Goal: Task Accomplishment & Management: Use online tool/utility

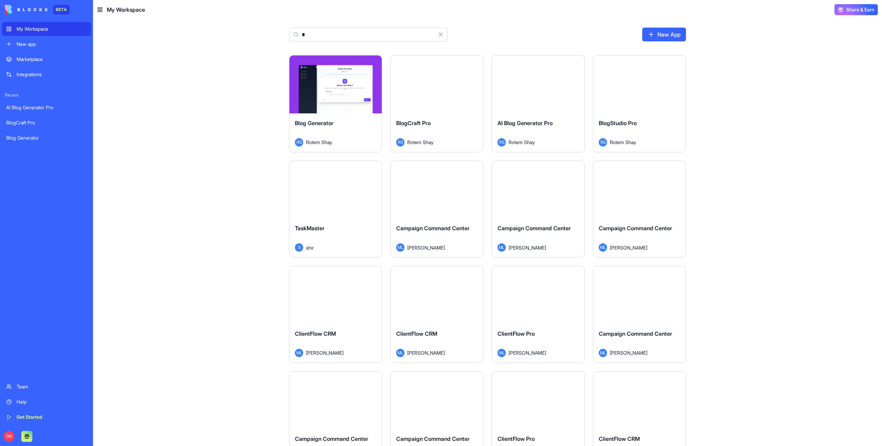
type input "*"
click at [360, 114] on div "Blog Generator RS Rotem Shay" at bounding box center [335, 132] width 92 height 39
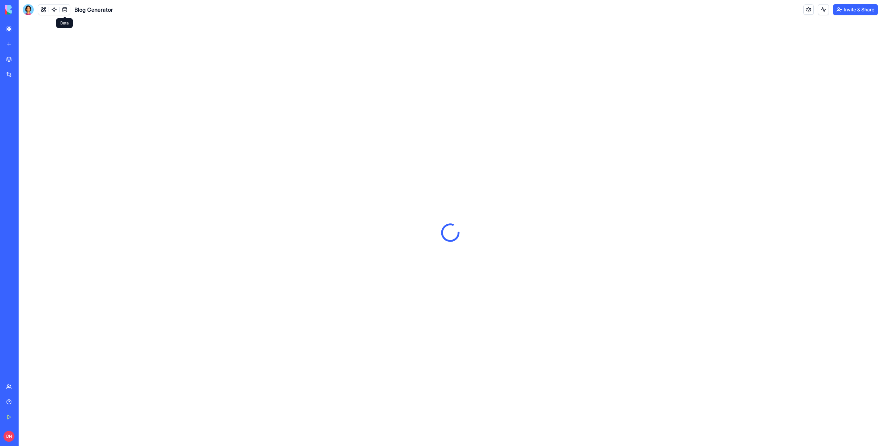
click at [64, 6] on link at bounding box center [65, 9] width 10 height 10
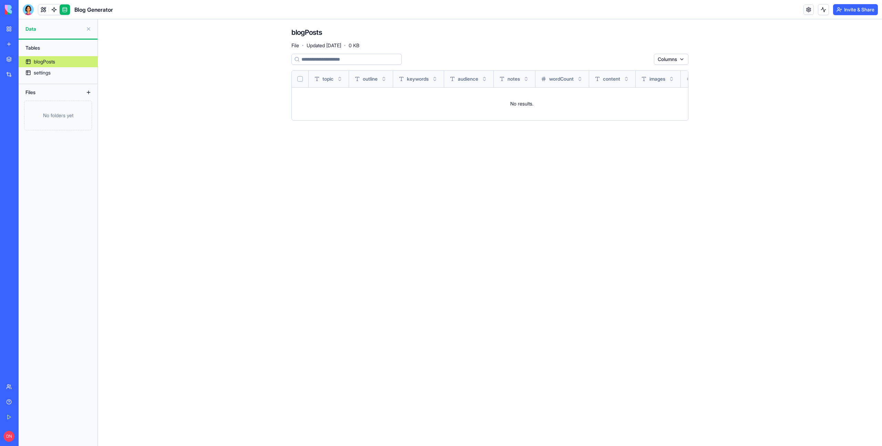
click at [72, 114] on div "No folders yet" at bounding box center [58, 116] width 68 height 30
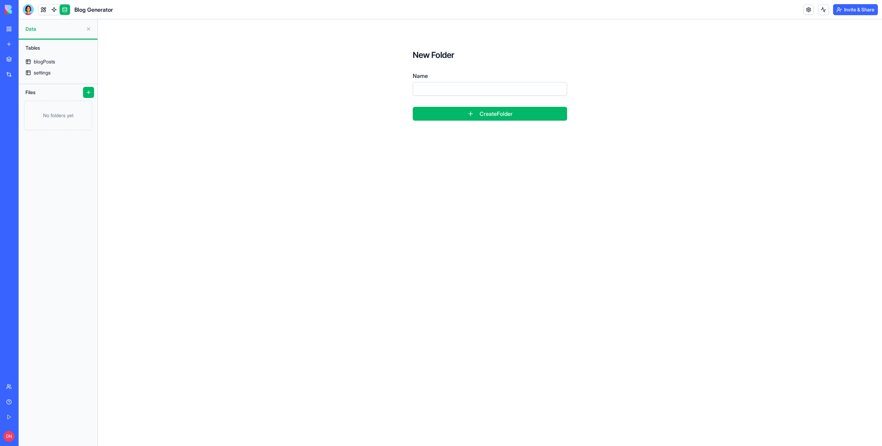
click at [422, 90] on input "Name" at bounding box center [490, 89] width 154 height 14
type input "***"
click at [453, 113] on button "Create Folder" at bounding box center [490, 114] width 154 height 14
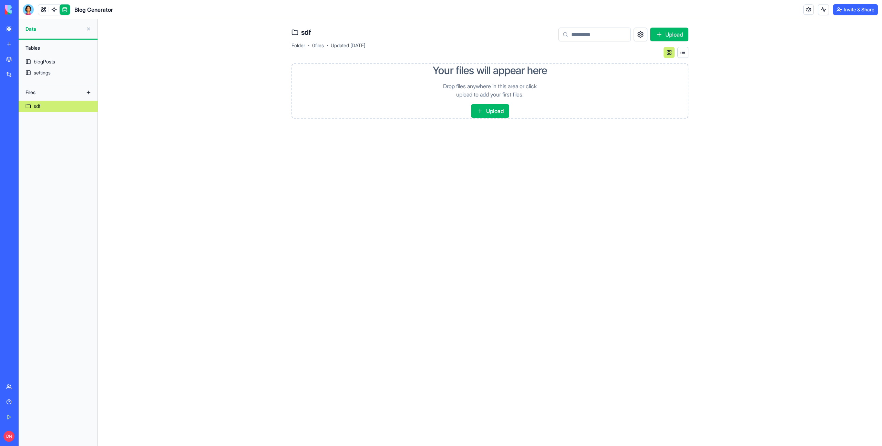
click at [493, 112] on button "Upload" at bounding box center [490, 111] width 38 height 14
click at [329, 124] on div "PDF" at bounding box center [325, 108] width 69 height 69
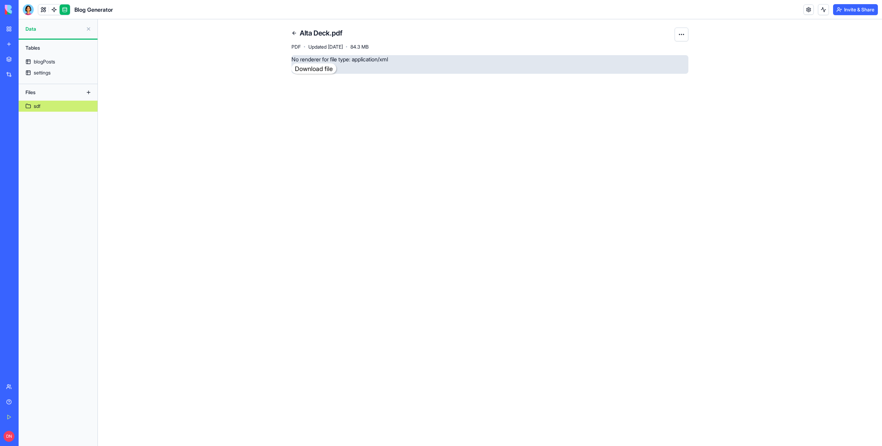
click at [359, 59] on div "No renderer for file type: application/xml Download file" at bounding box center [489, 64] width 397 height 19
click at [369, 45] on span "84.3 MB" at bounding box center [359, 46] width 18 height 7
click at [368, 59] on div "No renderer for file type: application/xml Download file" at bounding box center [489, 64] width 397 height 19
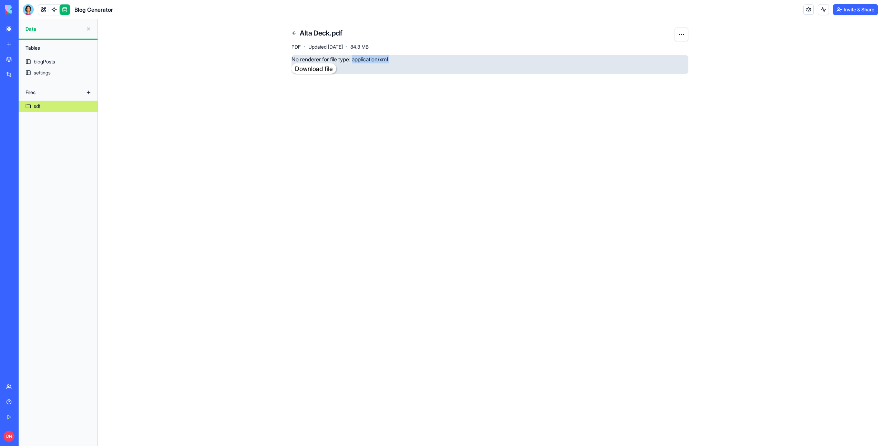
drag, startPoint x: 368, startPoint y: 59, endPoint x: 397, endPoint y: 58, distance: 28.6
click at [397, 59] on div "No renderer for file type: application/xml Download file" at bounding box center [489, 64] width 397 height 19
click at [297, 33] on link at bounding box center [294, 33] width 11 height 11
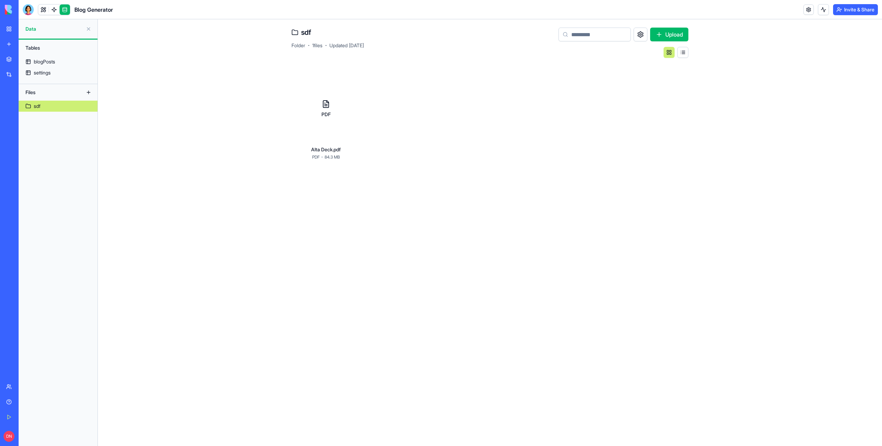
click at [331, 119] on div "PDF" at bounding box center [325, 108] width 69 height 69
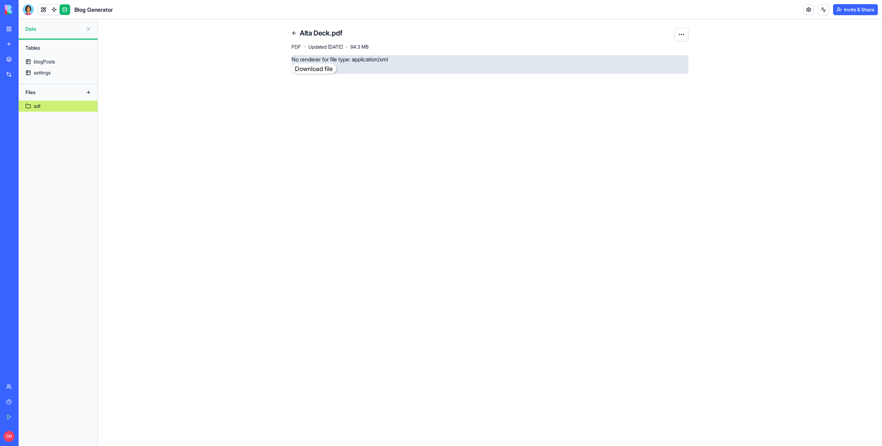
click at [365, 62] on div "No renderer for file type: application/xml Download file" at bounding box center [489, 64] width 397 height 19
drag, startPoint x: 365, startPoint y: 62, endPoint x: 413, endPoint y: 63, distance: 48.3
click at [413, 63] on div "No renderer for file type: application/xml Download file" at bounding box center [489, 64] width 397 height 19
click at [411, 63] on div "No renderer for file type: application/xml Download file" at bounding box center [489, 64] width 397 height 19
click at [293, 28] on link at bounding box center [294, 33] width 11 height 11
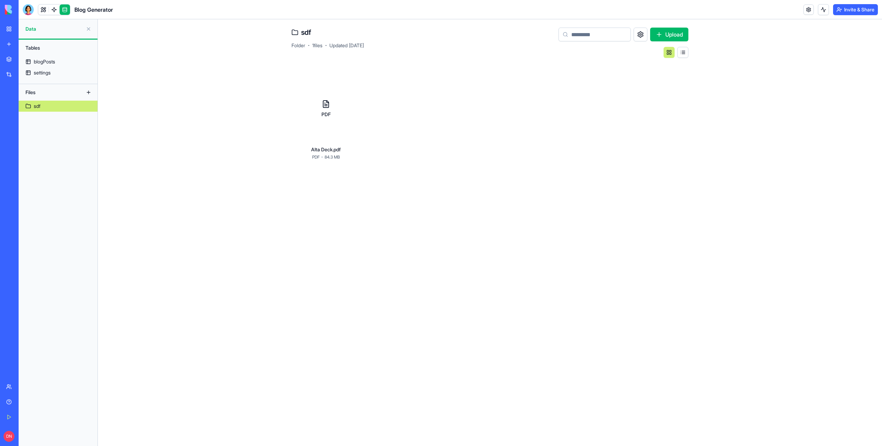
click at [343, 158] on div "Alta Deck.pdf PDF · 84.3 MB" at bounding box center [325, 154] width 69 height 17
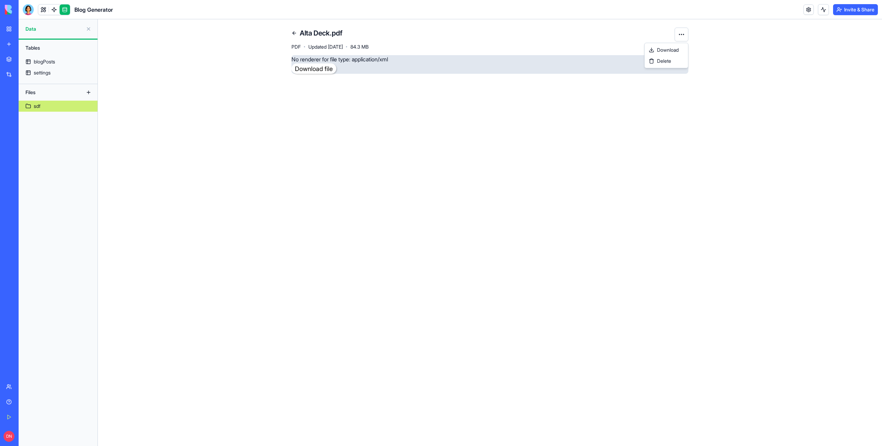
click at [680, 33] on html "BETA My Workspace New app Marketplace Integrations Recent AI Blog Generator Pro…" at bounding box center [441, 223] width 882 height 446
click at [677, 45] on div "Download" at bounding box center [666, 49] width 41 height 11
click at [682, 38] on html "BETA My Workspace New app Marketplace Integrations Recent AI Blog Generator Pro…" at bounding box center [441, 223] width 882 height 446
click at [63, 104] on link "sdf" at bounding box center [58, 106] width 79 height 11
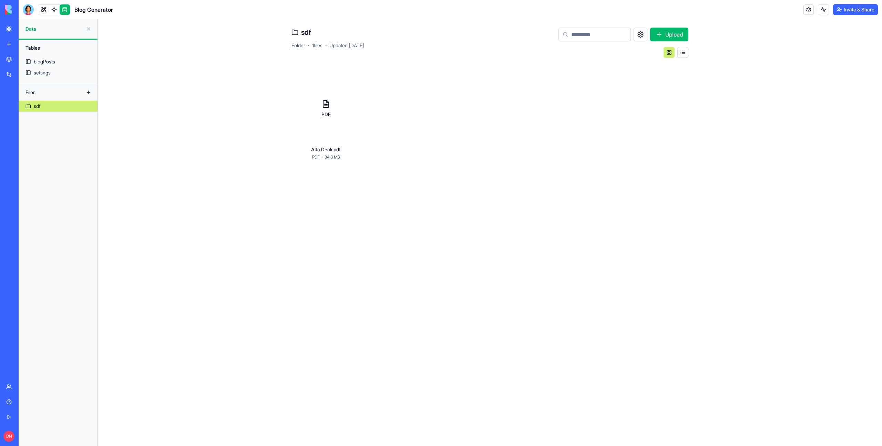
click at [338, 123] on div "PDF" at bounding box center [325, 108] width 69 height 69
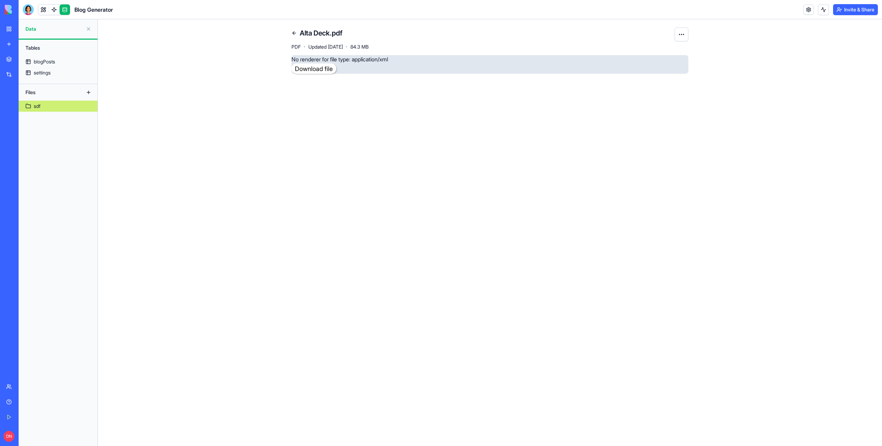
click at [325, 66] on link "Download file" at bounding box center [313, 68] width 45 height 10
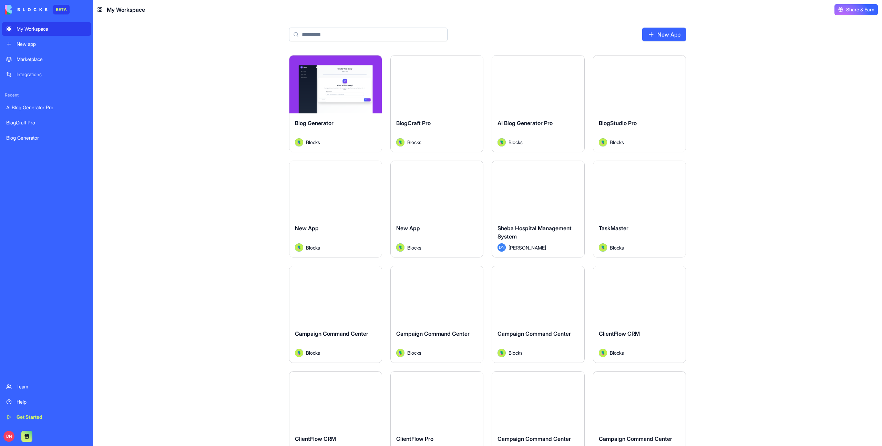
click at [341, 108] on div "Launch" at bounding box center [335, 84] width 92 height 58
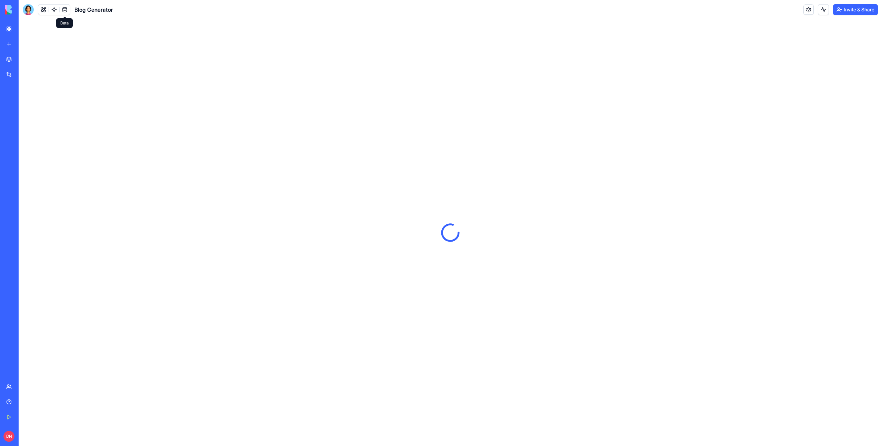
click at [64, 8] on link at bounding box center [65, 9] width 10 height 10
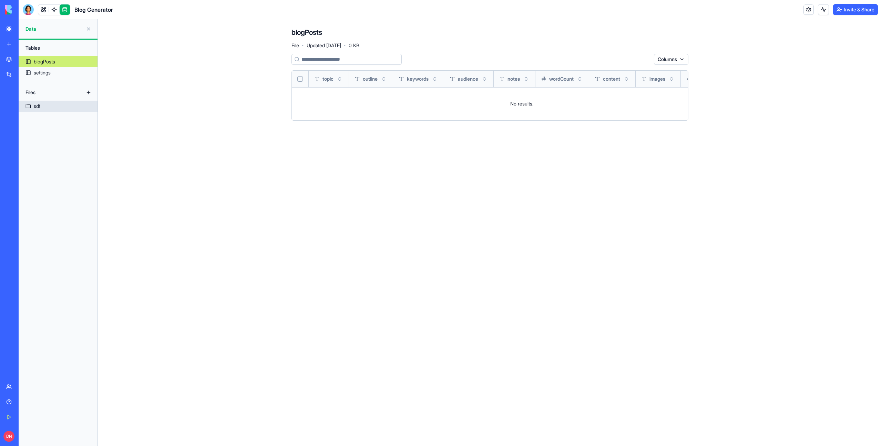
click at [62, 104] on link "sdf" at bounding box center [58, 106] width 79 height 11
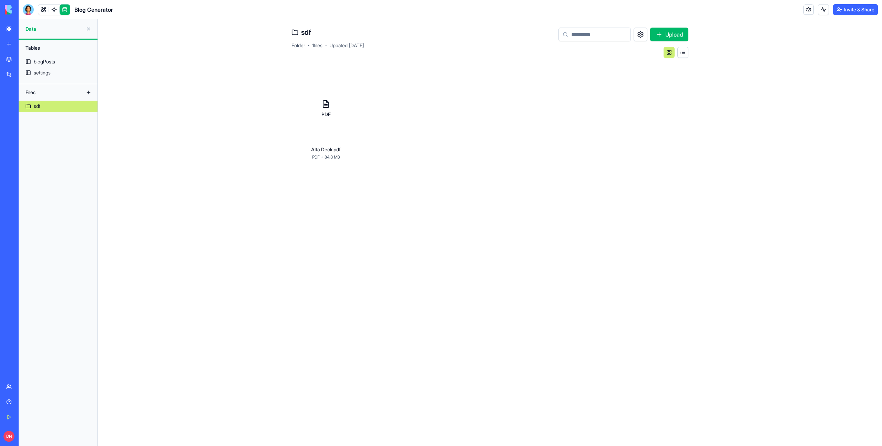
click at [650, 33] on button "Upload" at bounding box center [669, 35] width 38 height 14
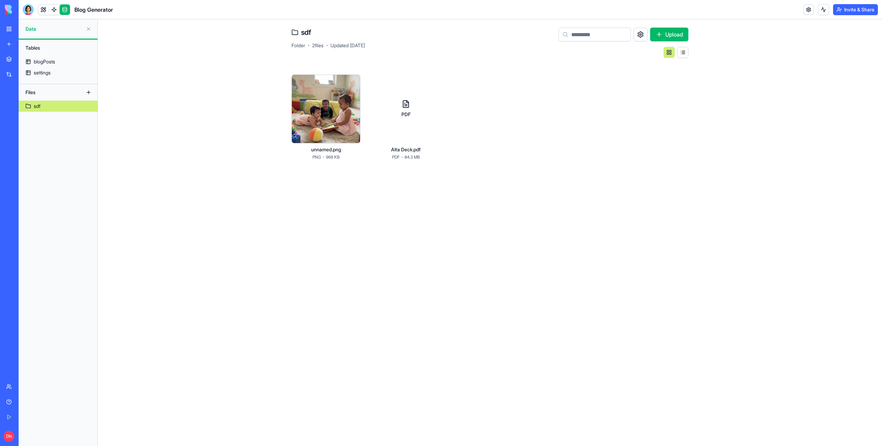
click at [344, 108] on div at bounding box center [325, 108] width 69 height 69
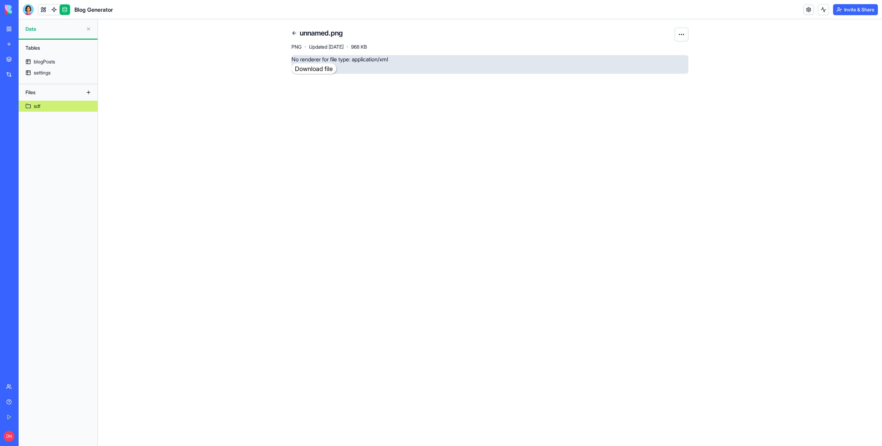
click at [296, 33] on link at bounding box center [294, 33] width 11 height 11
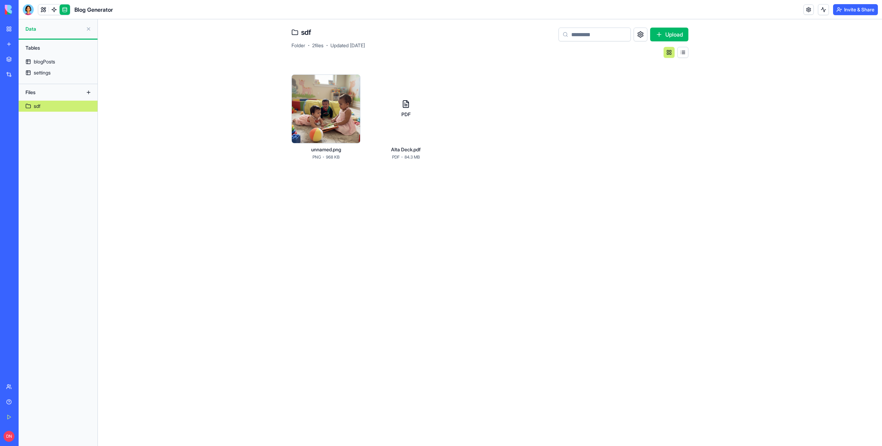
click at [653, 36] on button "Upload" at bounding box center [669, 35] width 38 height 14
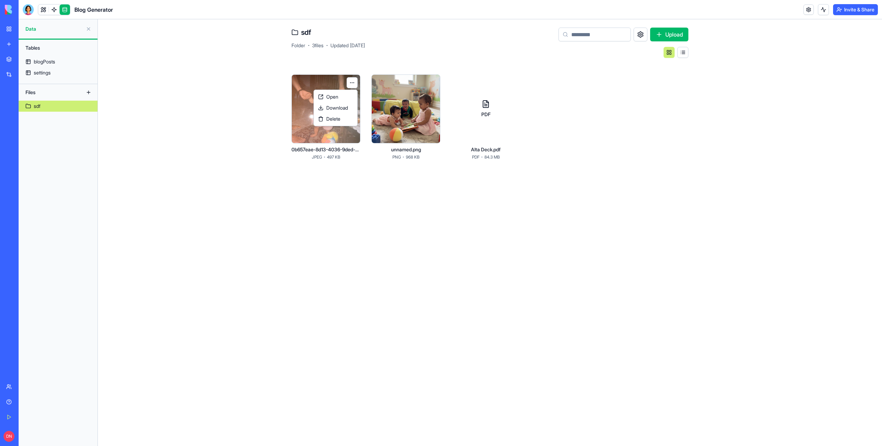
click at [353, 80] on html "BETA My Workspace New app Marketplace Integrations Recent AI Blog Generator Pro…" at bounding box center [441, 223] width 882 height 446
click at [347, 104] on span "Download" at bounding box center [337, 107] width 22 height 7
click at [334, 139] on div at bounding box center [325, 108] width 69 height 69
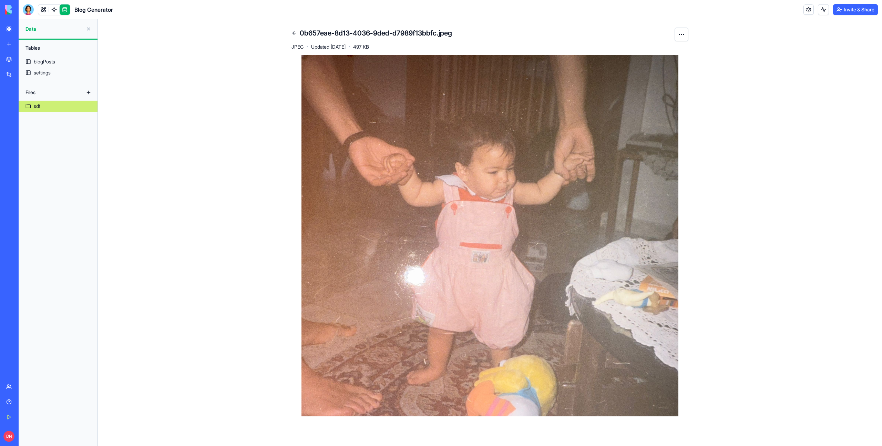
click at [299, 35] on link at bounding box center [294, 33] width 11 height 11
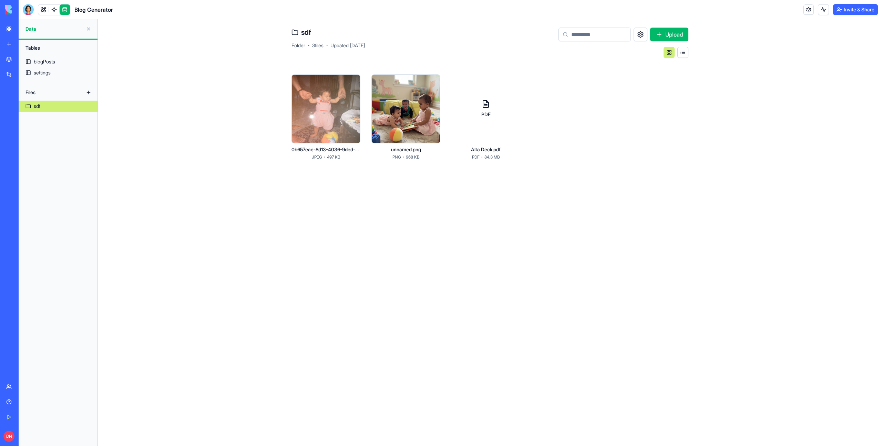
click at [387, 113] on div at bounding box center [405, 108] width 69 height 69
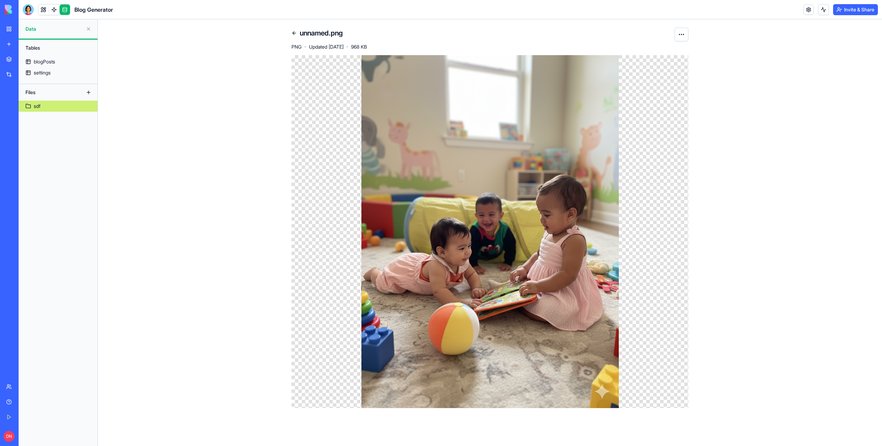
click at [295, 33] on link at bounding box center [294, 33] width 11 height 11
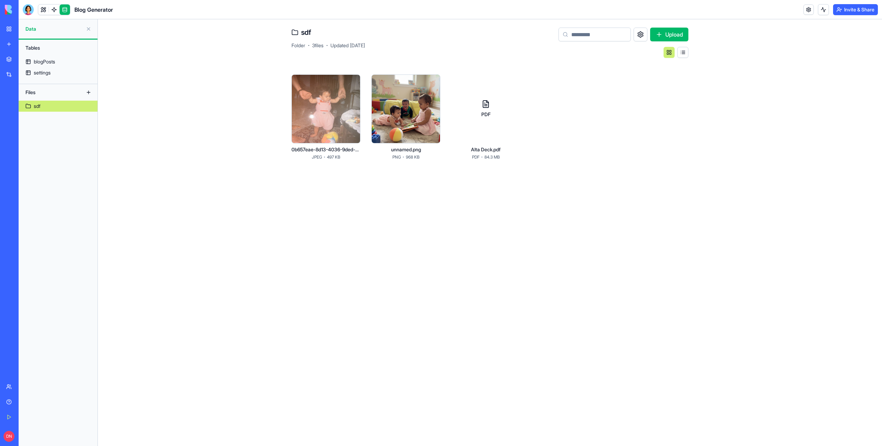
click at [485, 111] on div "PDF" at bounding box center [486, 114] width 22 height 7
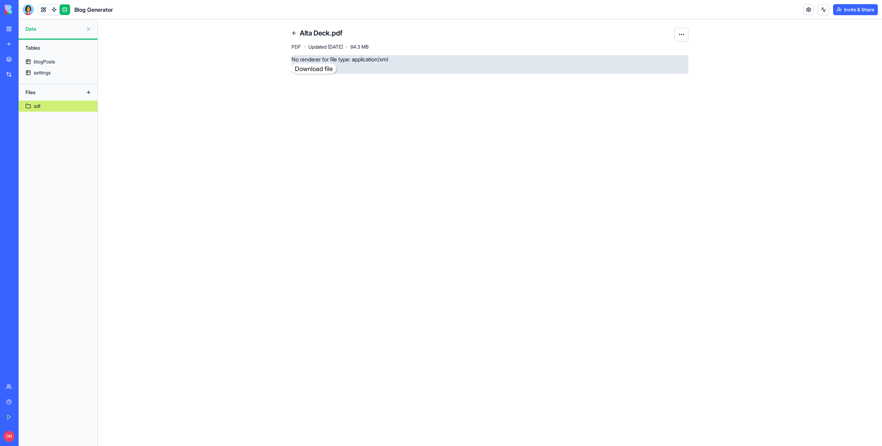
click at [293, 32] on link at bounding box center [294, 33] width 11 height 11
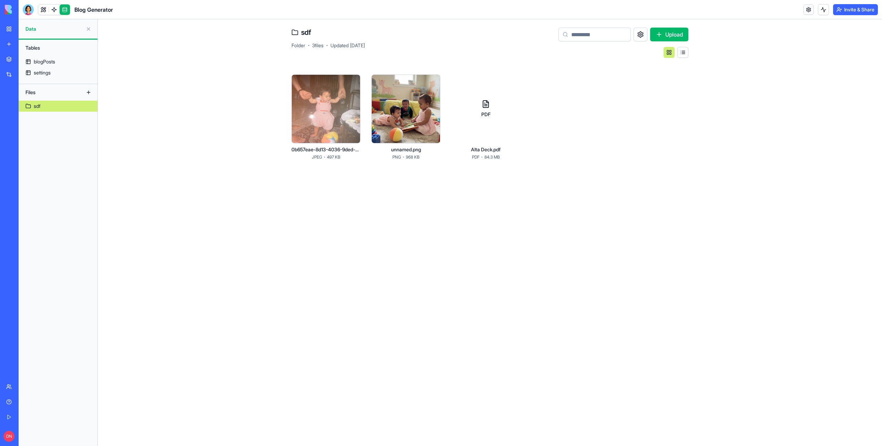
click at [653, 36] on button "Upload" at bounding box center [669, 35] width 38 height 14
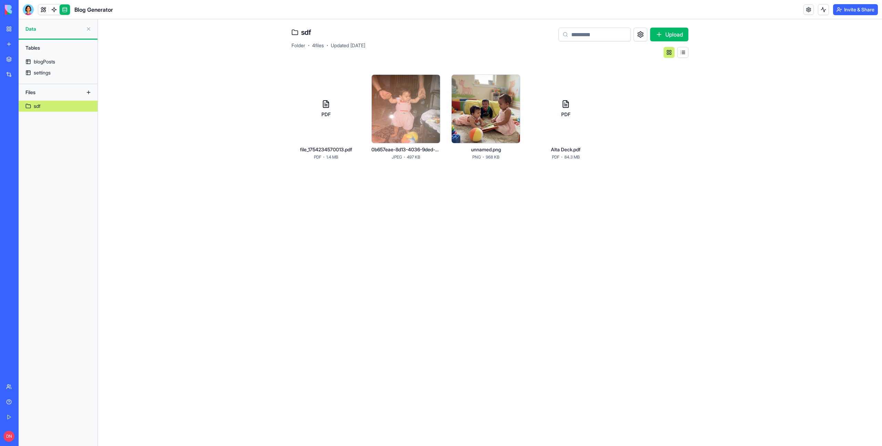
click at [326, 147] on div "file_1754234570013.pdf" at bounding box center [325, 149] width 69 height 7
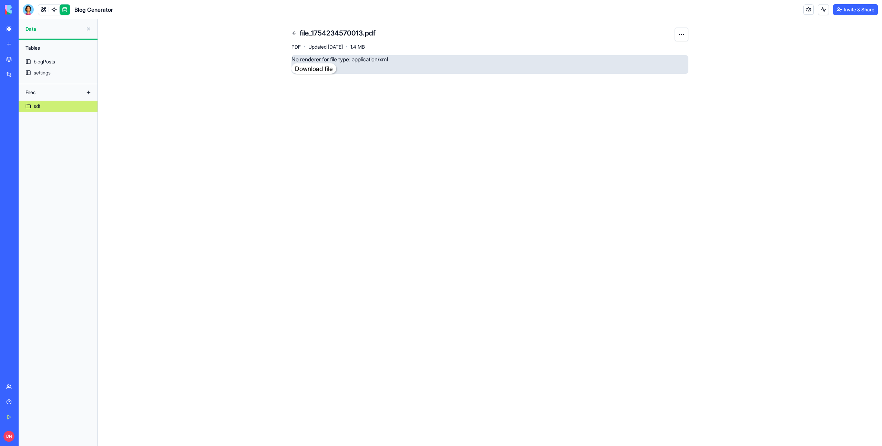
click at [295, 34] on link at bounding box center [294, 33] width 11 height 11
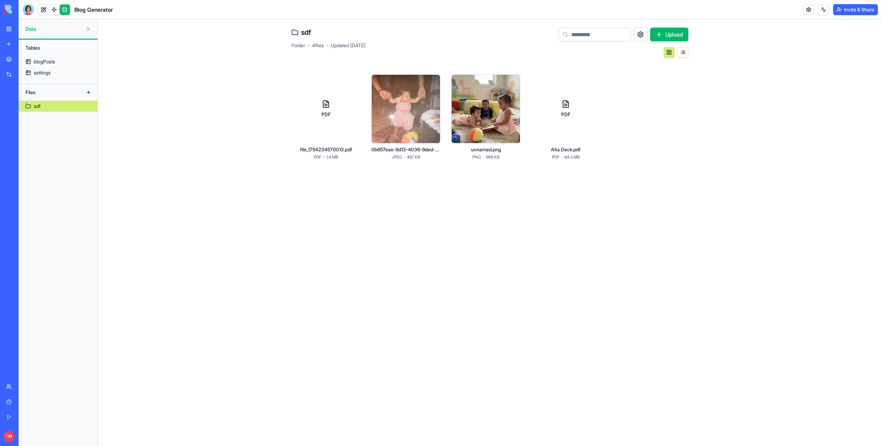
click at [352, 78] on html "BETA My Workspace New app Marketplace Integrations Recent AI Blog Generator Pro…" at bounding box center [441, 223] width 882 height 446
click at [347, 99] on div "Open" at bounding box center [335, 96] width 41 height 11
click at [344, 105] on div "PDF" at bounding box center [325, 108] width 69 height 69
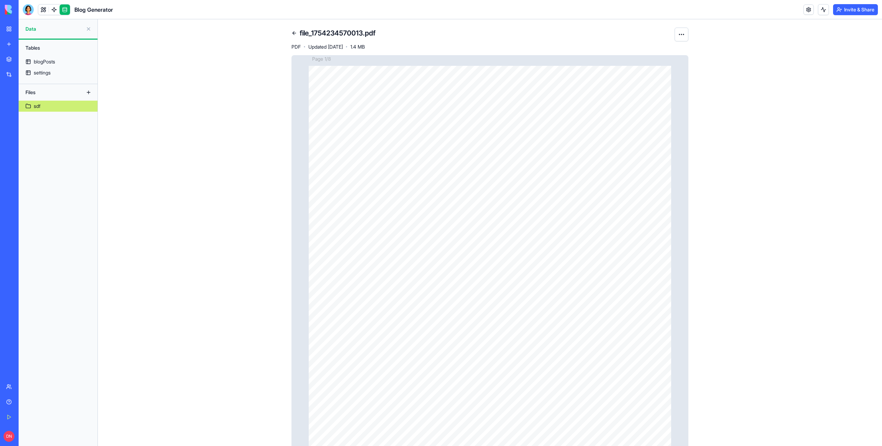
click at [295, 33] on link at bounding box center [294, 33] width 11 height 11
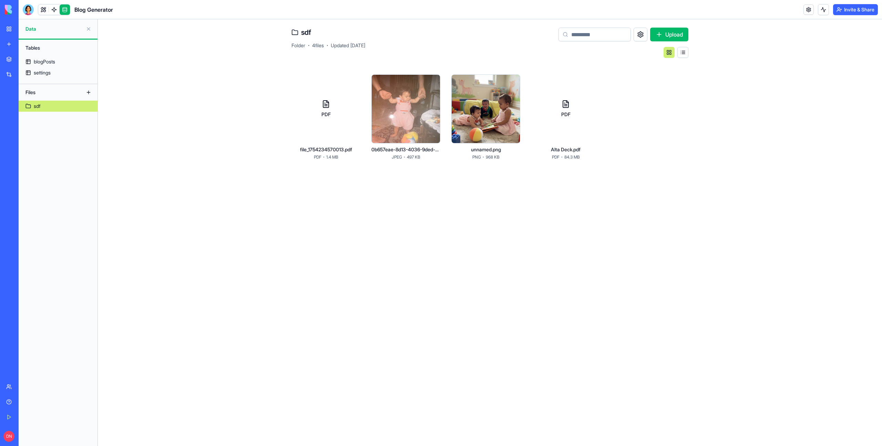
click at [330, 110] on div "PDF" at bounding box center [326, 109] width 22 height 18
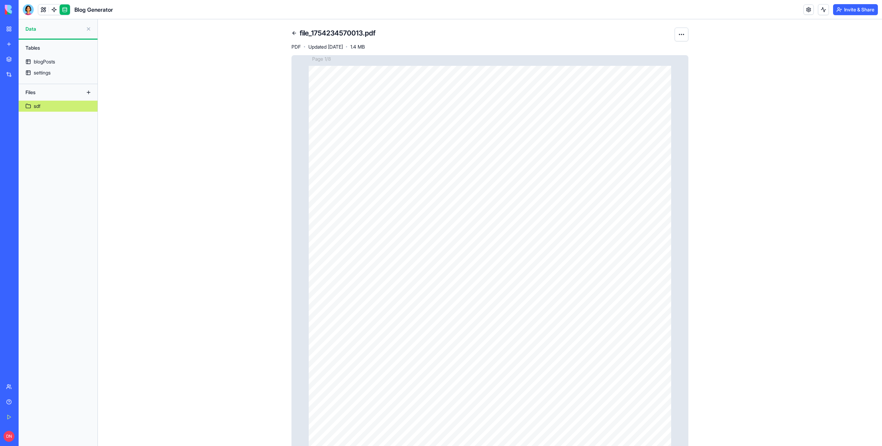
click at [295, 34] on link at bounding box center [294, 33] width 11 height 11
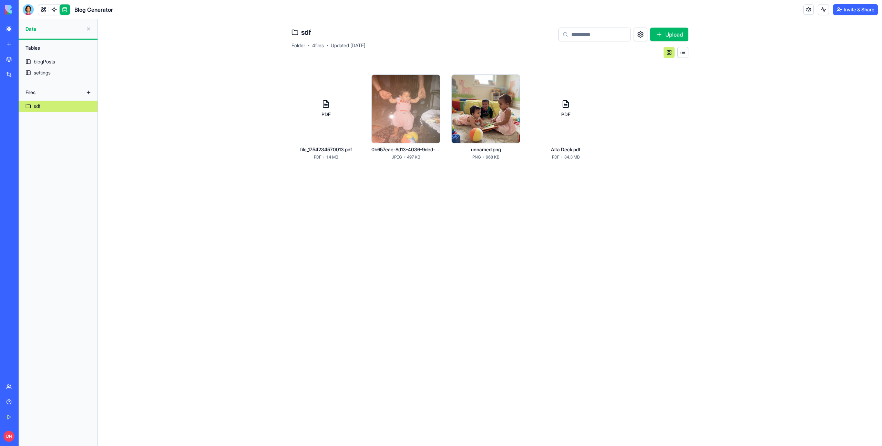
click at [553, 126] on div "PDF" at bounding box center [565, 108] width 69 height 69
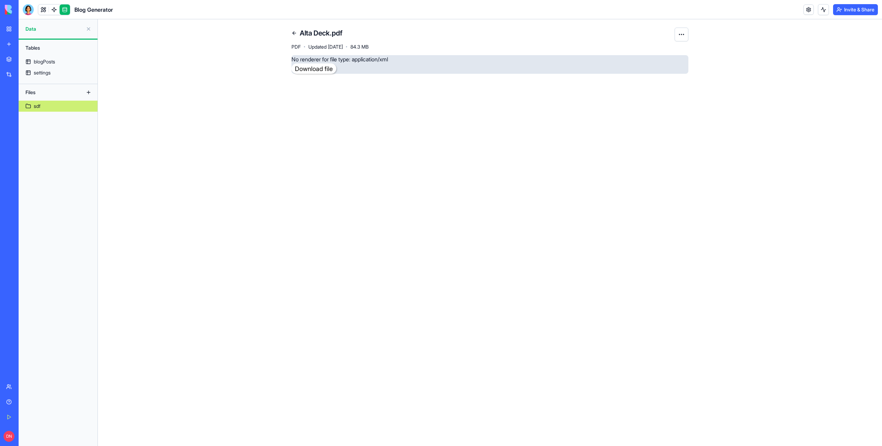
click at [294, 29] on link at bounding box center [294, 33] width 11 height 11
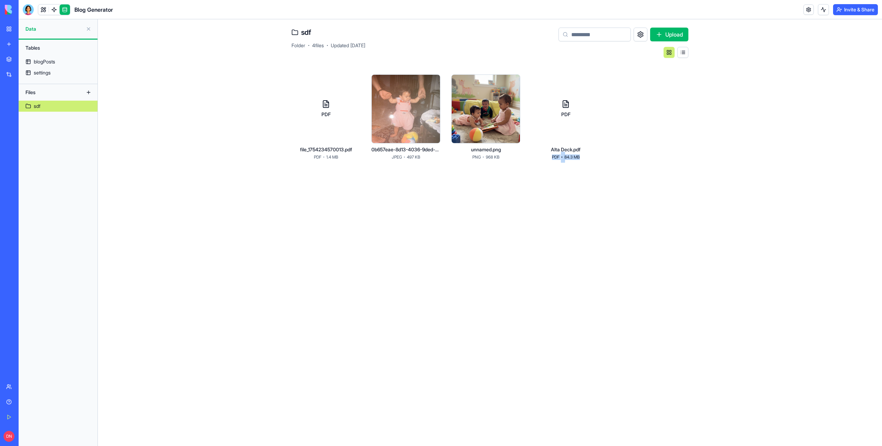
drag, startPoint x: 583, startPoint y: 158, endPoint x: 548, endPoint y: 158, distance: 35.1
click at [548, 158] on div "Alta Deck.pdf PDF · 84.3 MB" at bounding box center [565, 154] width 69 height 17
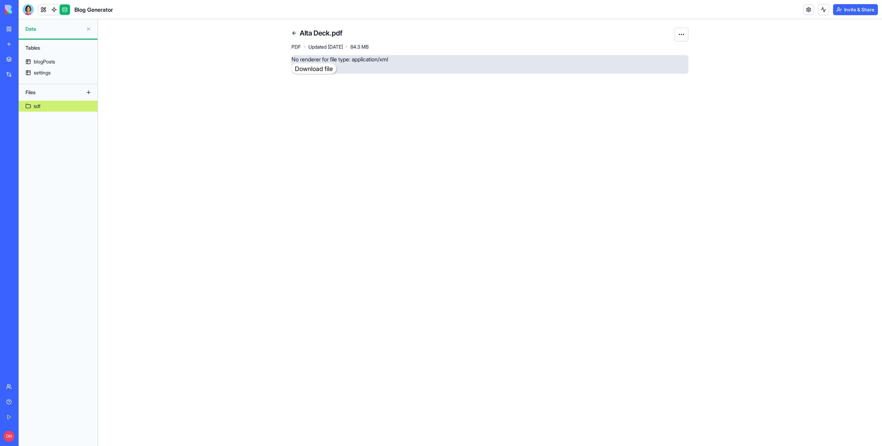
click at [294, 31] on link at bounding box center [294, 33] width 11 height 11
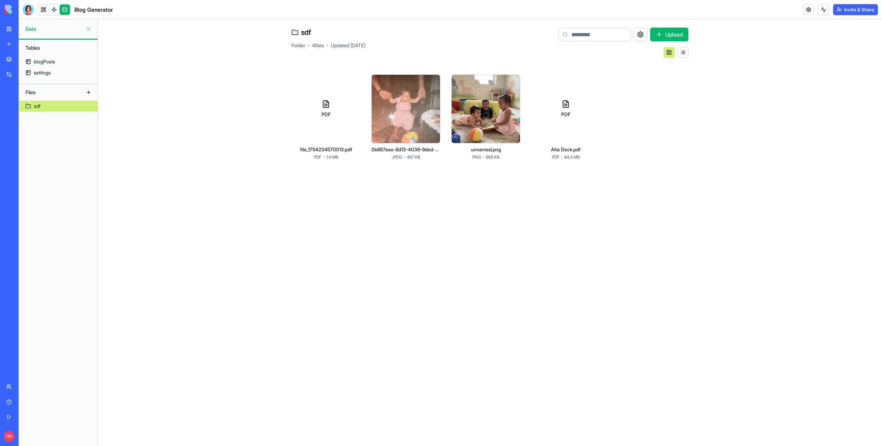
click at [660, 37] on button "Upload" at bounding box center [669, 35] width 38 height 14
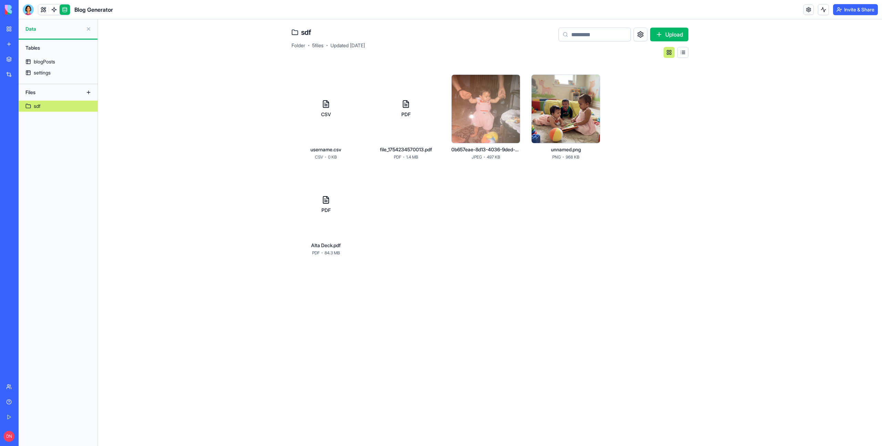
click at [324, 131] on div "CSV" at bounding box center [325, 108] width 69 height 69
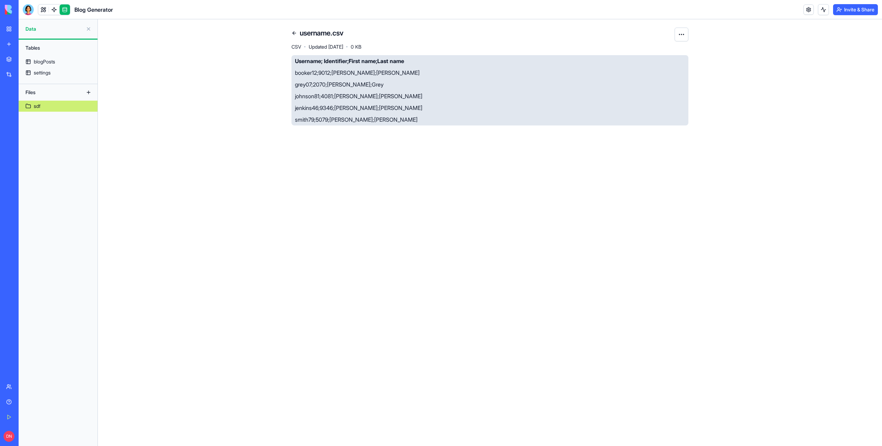
click at [293, 31] on link at bounding box center [294, 33] width 11 height 11
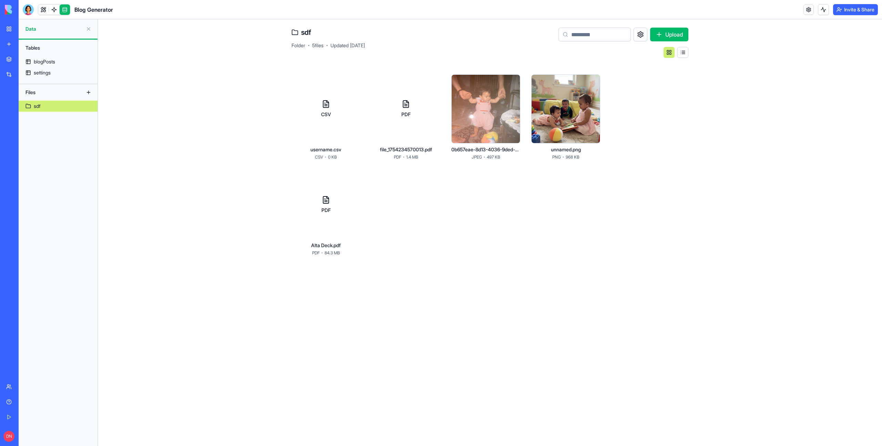
click at [658, 41] on button "Upload" at bounding box center [669, 35] width 38 height 14
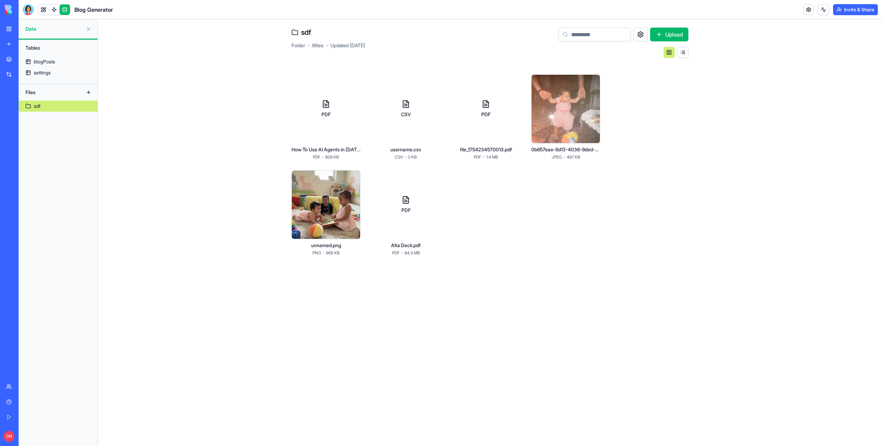
click at [329, 123] on div "PDF" at bounding box center [325, 108] width 69 height 69
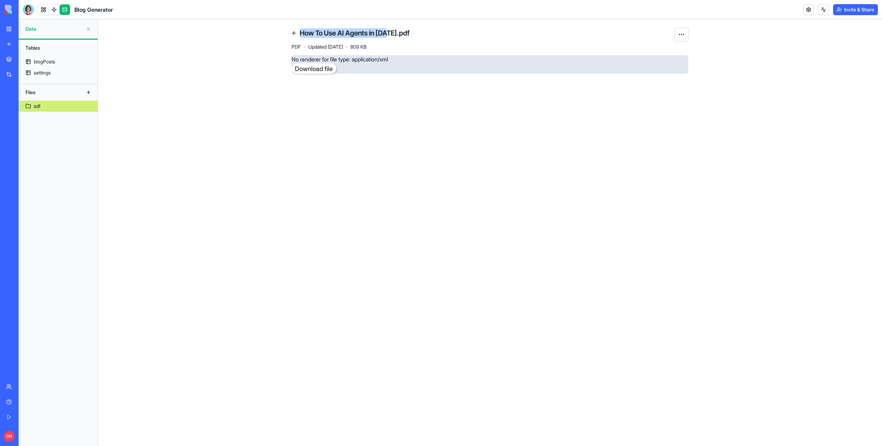
drag, startPoint x: 302, startPoint y: 32, endPoint x: 388, endPoint y: 30, distance: 86.2
click at [388, 30] on h4 "How To Use AI Agents in [DATE].pdf" at bounding box center [355, 33] width 110 height 10
click at [305, 29] on h4 "How To Use AI Agents in [DATE].pdf" at bounding box center [355, 33] width 110 height 10
click at [292, 29] on link at bounding box center [294, 33] width 11 height 11
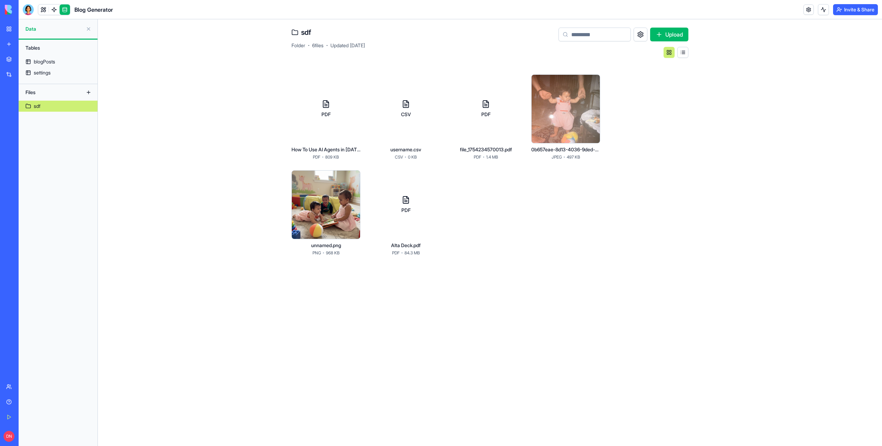
click at [479, 136] on div "PDF" at bounding box center [485, 108] width 69 height 69
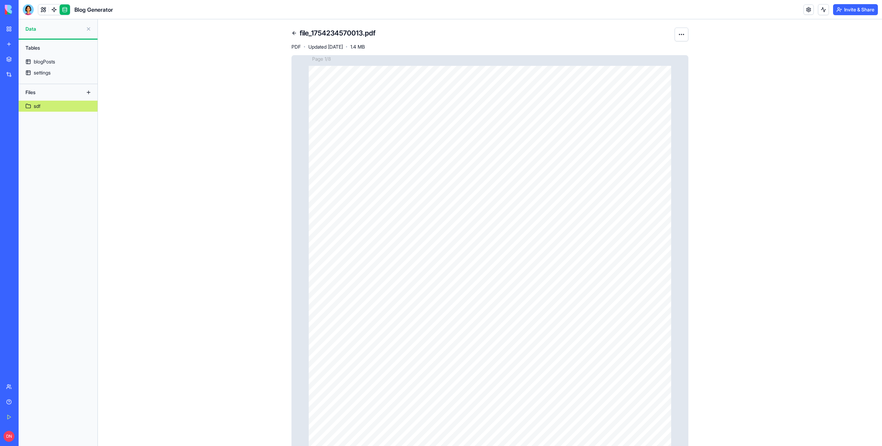
click at [290, 31] on link at bounding box center [294, 33] width 11 height 11
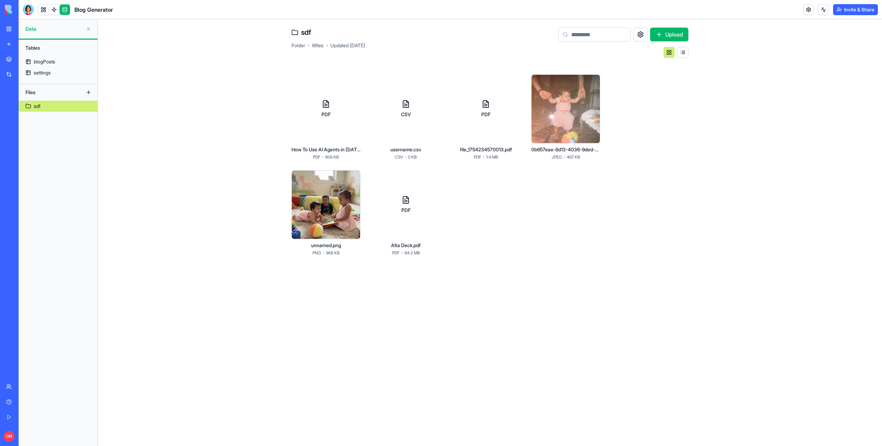
click at [404, 211] on div "PDF" at bounding box center [406, 210] width 22 height 7
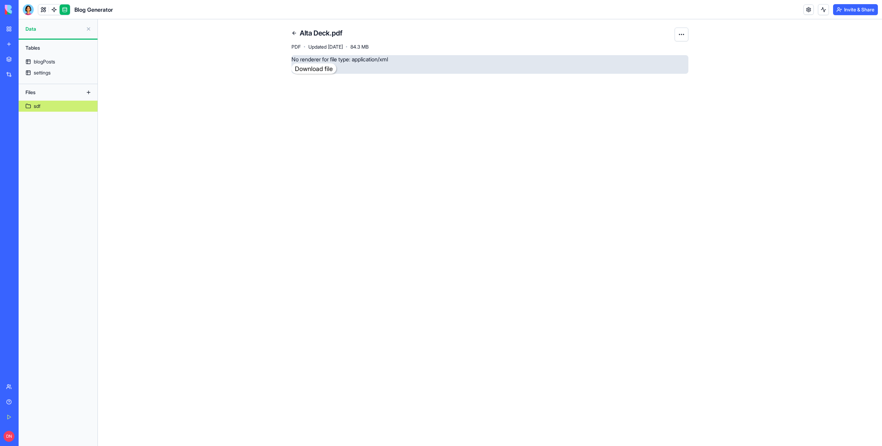
click at [297, 35] on link at bounding box center [294, 33] width 11 height 11
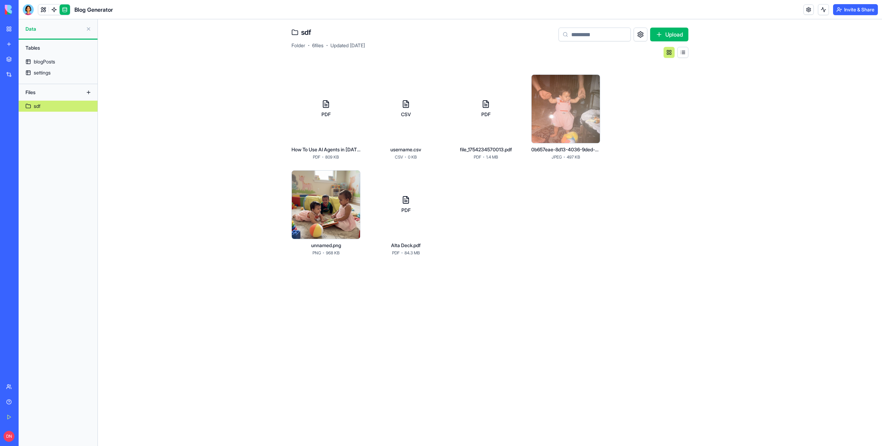
click at [665, 29] on button "Upload" at bounding box center [669, 35] width 38 height 14
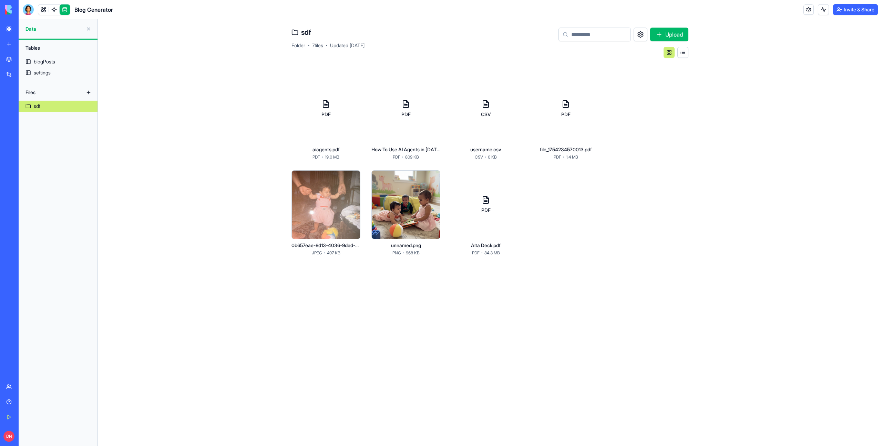
click at [328, 115] on div "PDF" at bounding box center [326, 114] width 22 height 7
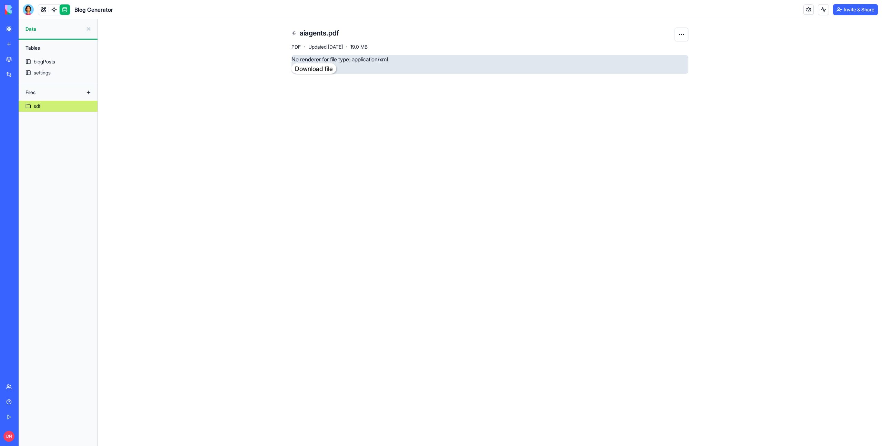
click at [293, 32] on link at bounding box center [294, 33] width 11 height 11
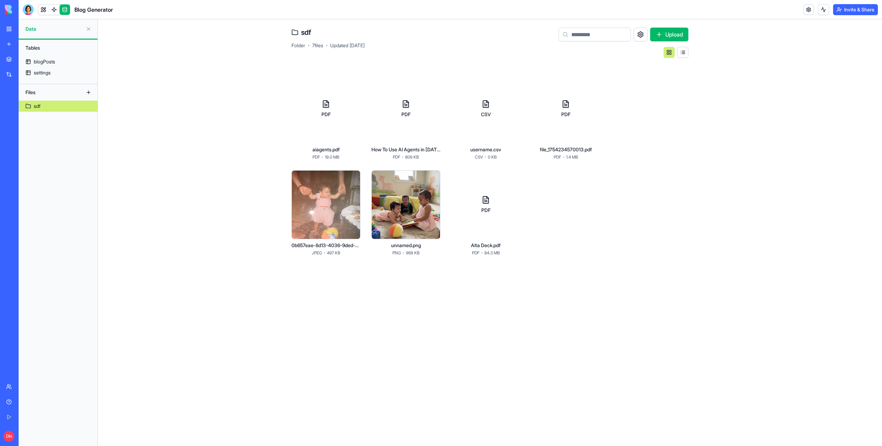
click at [408, 127] on div "PDF" at bounding box center [405, 108] width 69 height 69
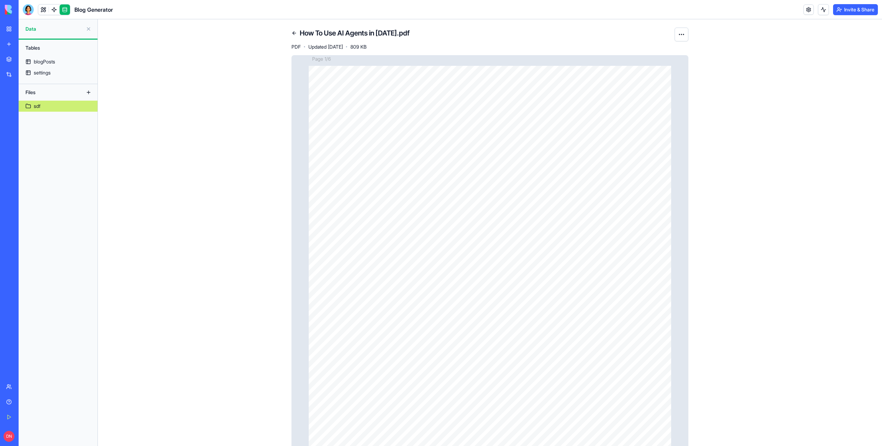
click at [291, 30] on link at bounding box center [294, 33] width 11 height 11
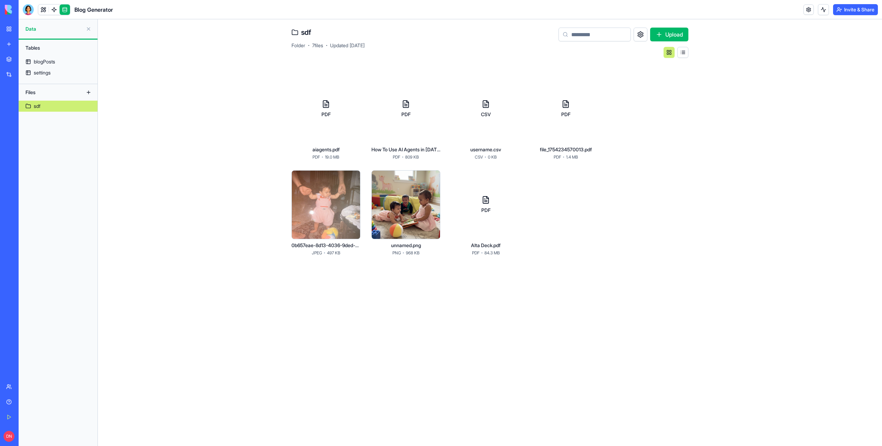
click at [418, 118] on div "PDF" at bounding box center [405, 108] width 69 height 69
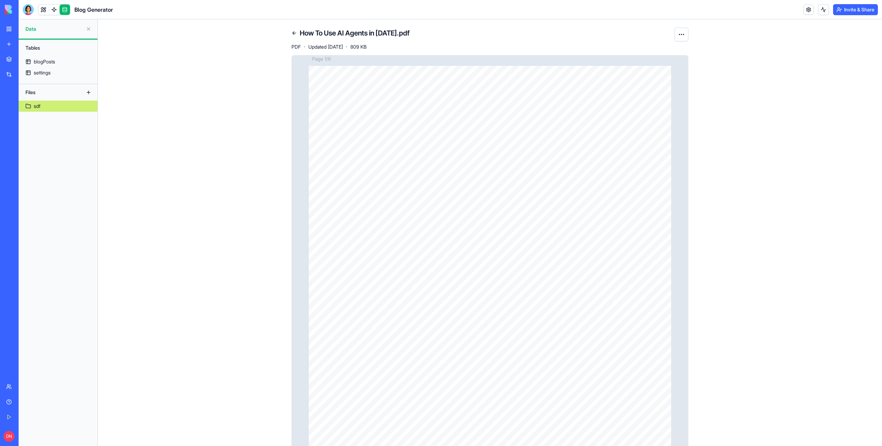
click at [297, 31] on link at bounding box center [294, 33] width 11 height 11
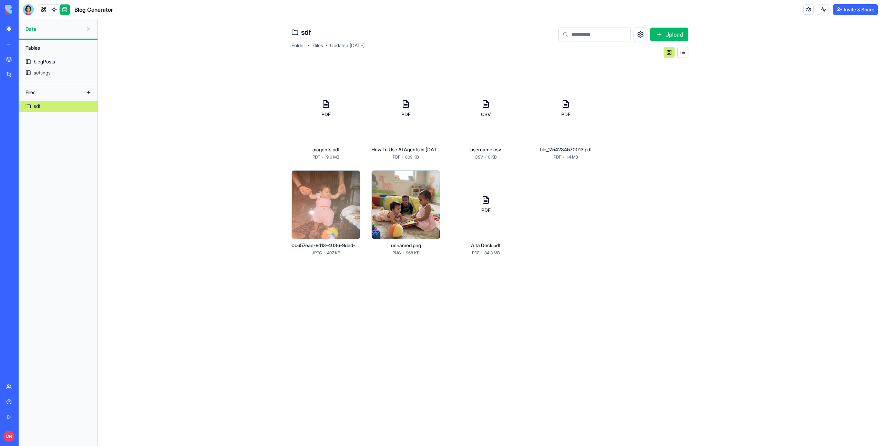
click at [676, 35] on button "Upload" at bounding box center [669, 35] width 38 height 14
click at [494, 214] on div "PDF" at bounding box center [485, 204] width 69 height 69
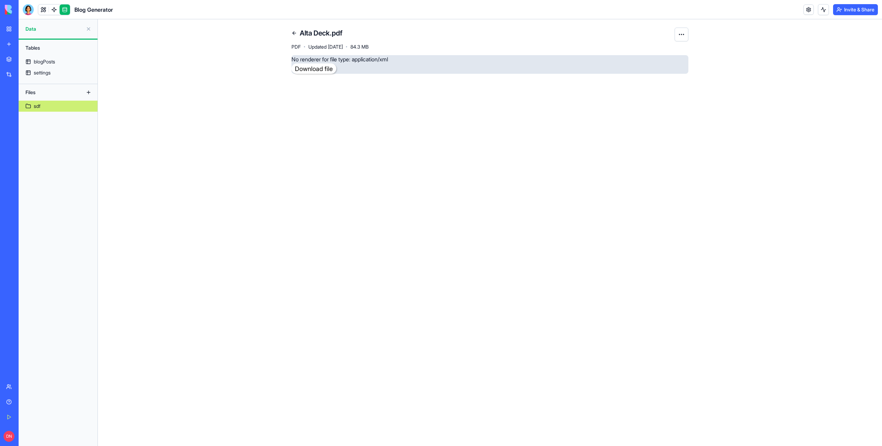
click at [297, 33] on link at bounding box center [294, 33] width 11 height 11
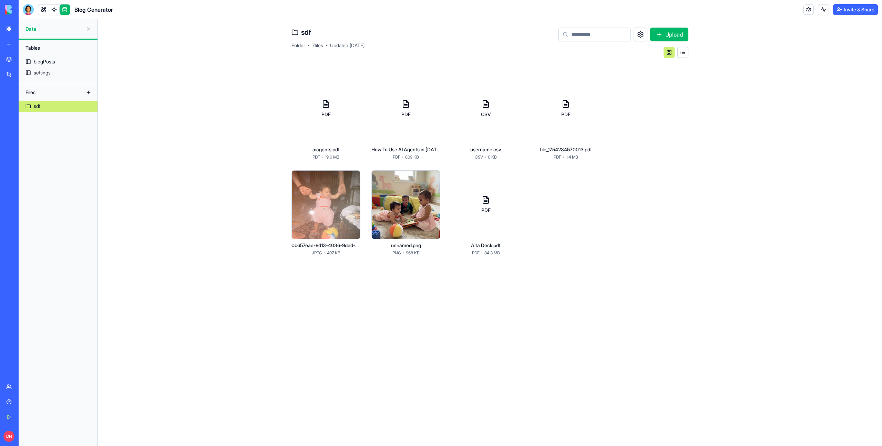
click at [488, 218] on div "PDF" at bounding box center [485, 204] width 69 height 69
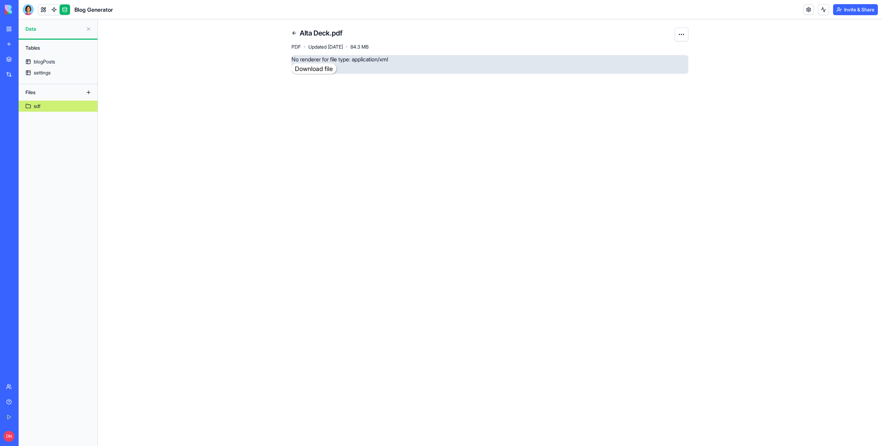
click at [291, 31] on link at bounding box center [294, 33] width 11 height 11
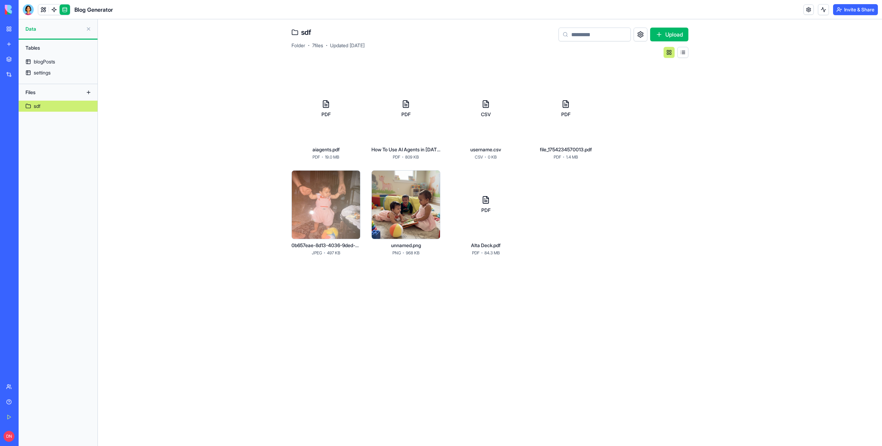
click at [475, 204] on div "PDF" at bounding box center [486, 205] width 22 height 18
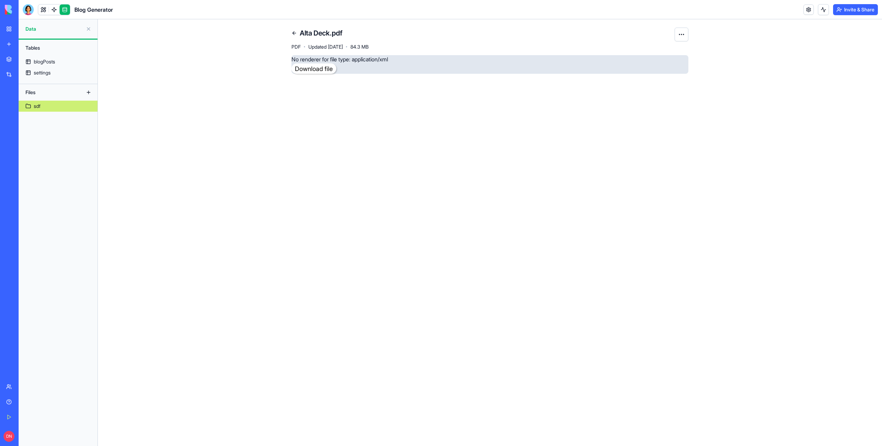
click at [322, 67] on link "Download file" at bounding box center [313, 68] width 45 height 10
click at [297, 33] on link at bounding box center [294, 33] width 11 height 11
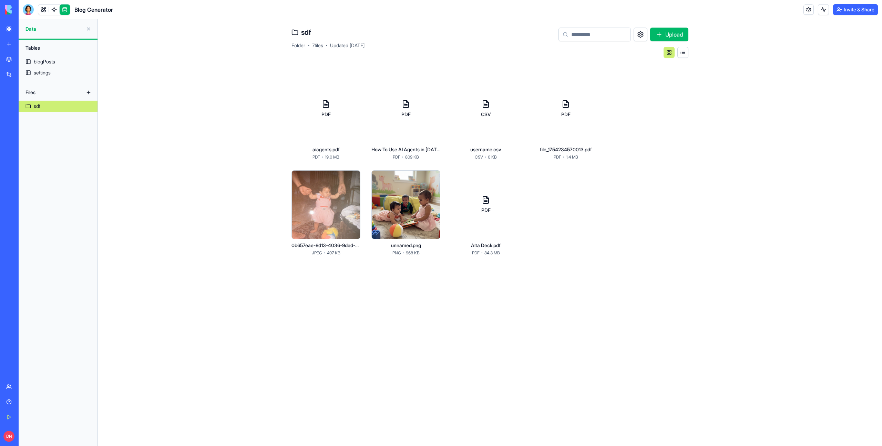
click at [414, 138] on div "PDF" at bounding box center [405, 108] width 69 height 69
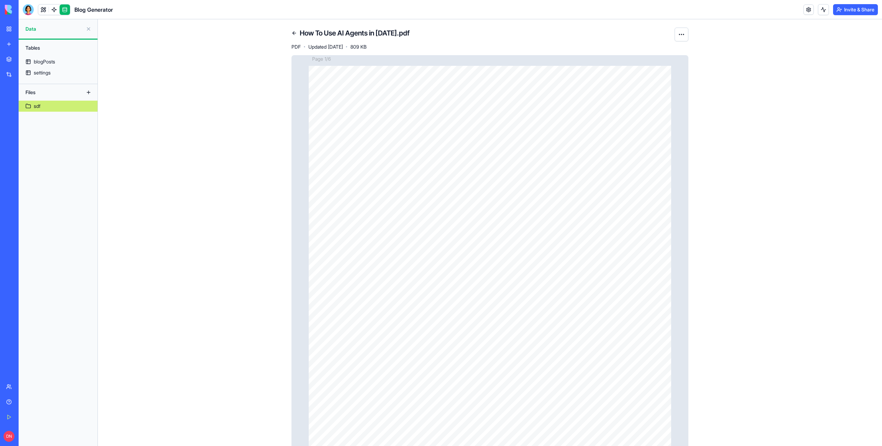
click at [292, 34] on link at bounding box center [294, 33] width 11 height 11
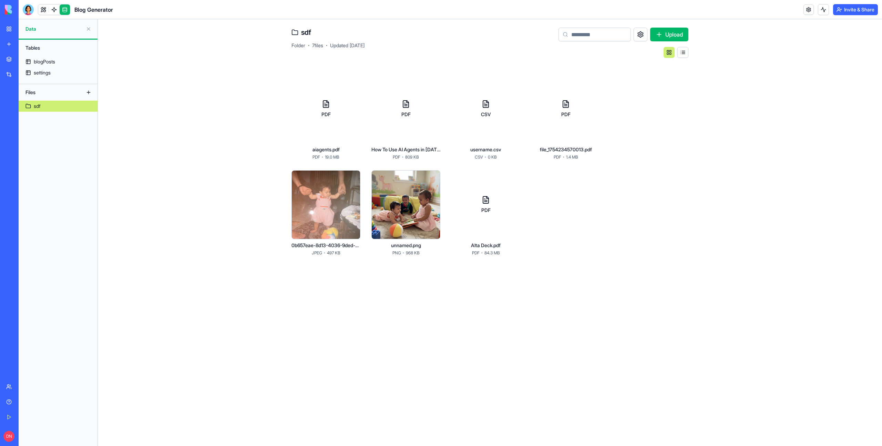
click at [389, 131] on div "PDF" at bounding box center [405, 108] width 69 height 69
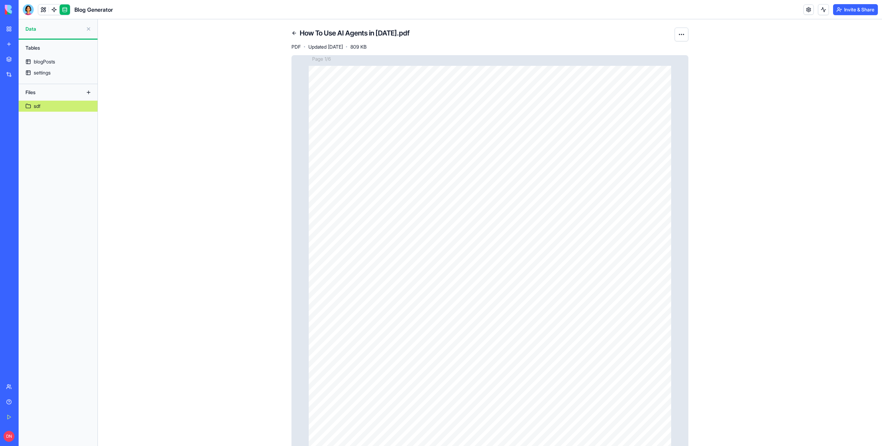
click at [296, 35] on link at bounding box center [294, 33] width 11 height 11
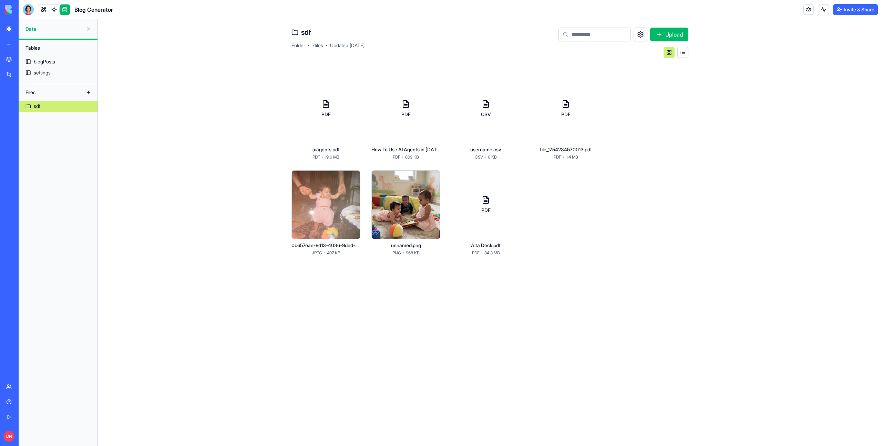
click at [352, 114] on div "PDF" at bounding box center [325, 108] width 69 height 69
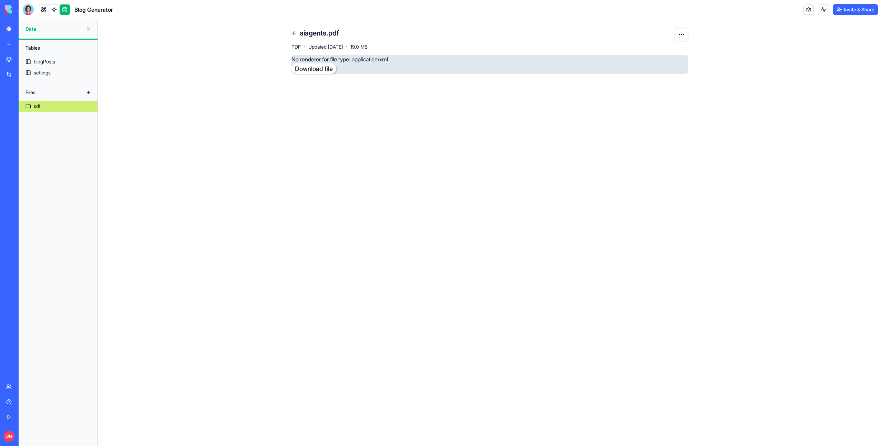
click at [293, 32] on link at bounding box center [294, 33] width 11 height 11
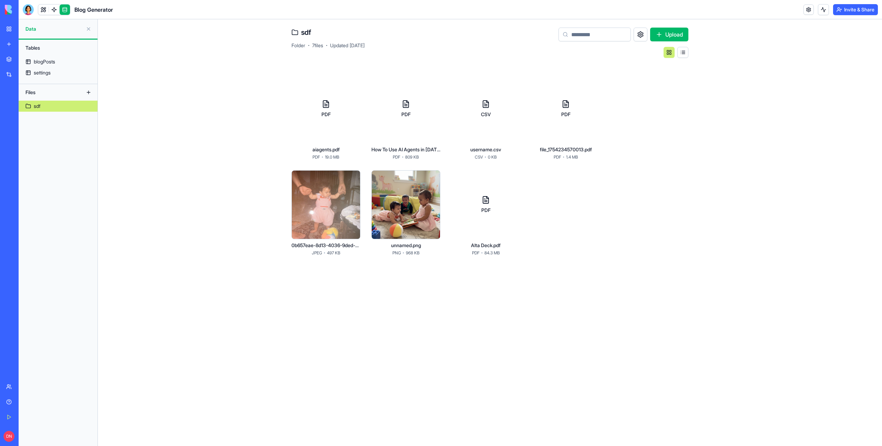
click at [332, 137] on div "PDF" at bounding box center [325, 108] width 69 height 69
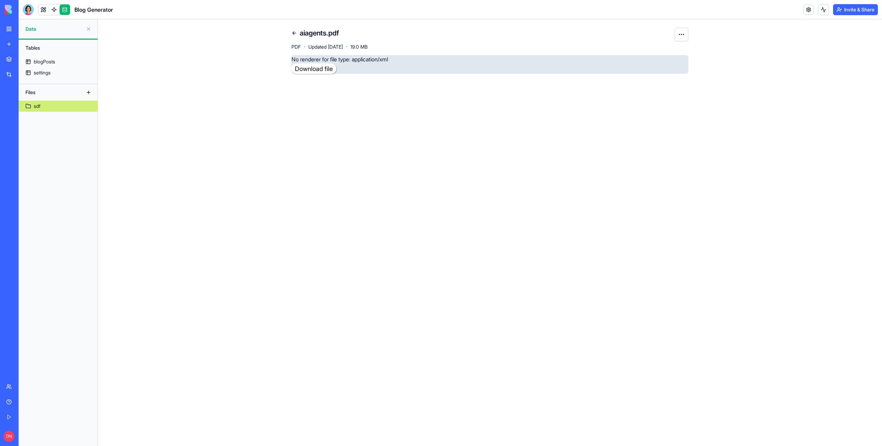
click at [295, 31] on link at bounding box center [294, 33] width 11 height 11
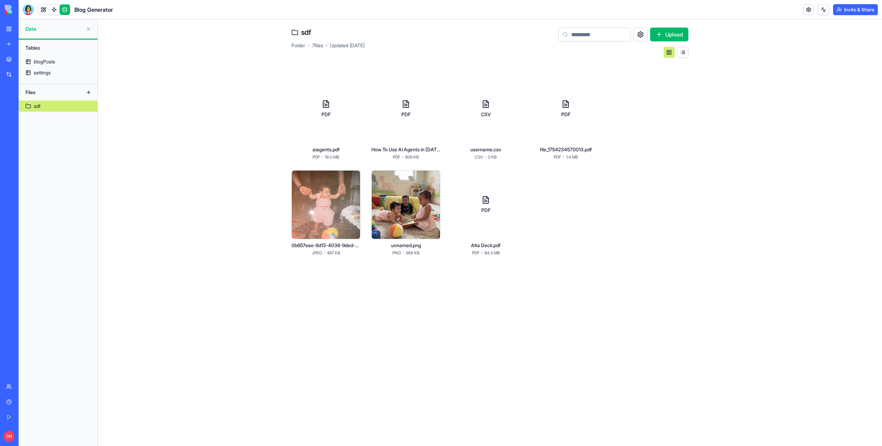
click at [399, 124] on div "PDF" at bounding box center [405, 108] width 69 height 69
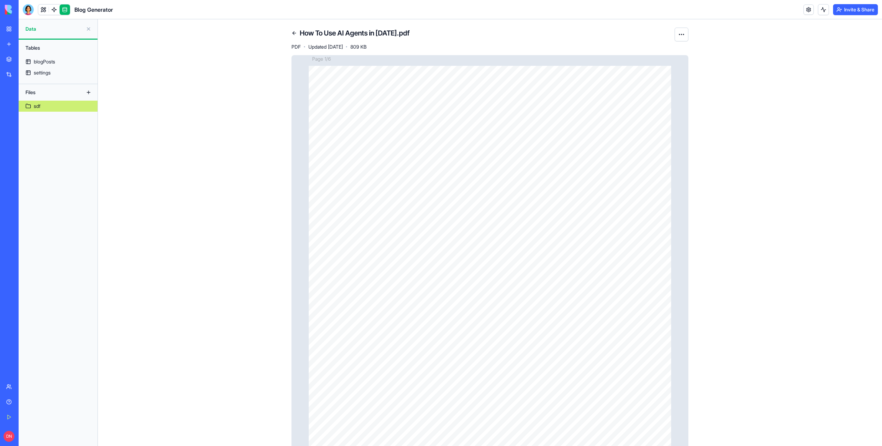
click at [295, 33] on link at bounding box center [294, 33] width 11 height 11
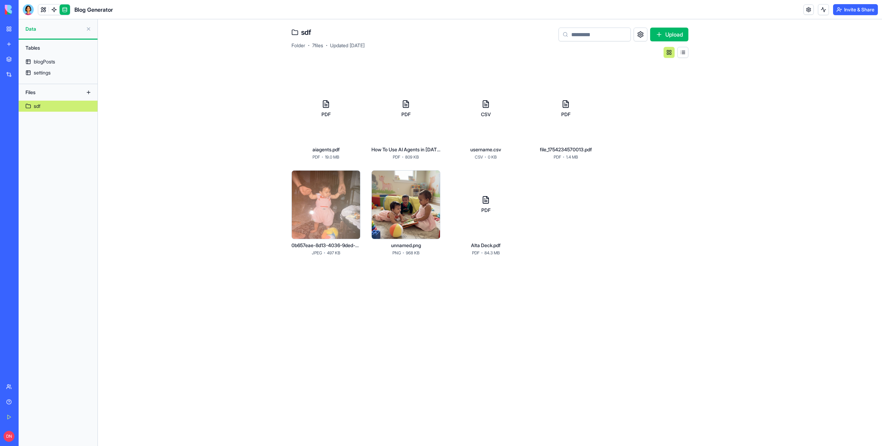
click at [494, 218] on div "PDF" at bounding box center [485, 204] width 69 height 69
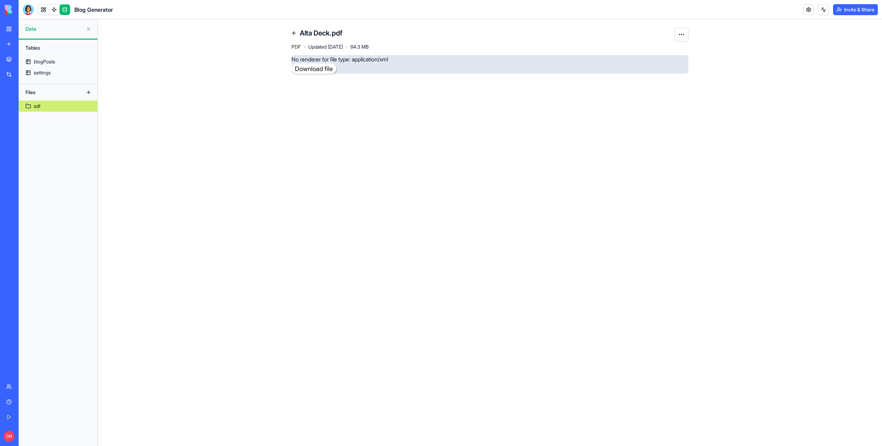
click at [292, 35] on link at bounding box center [294, 33] width 11 height 11
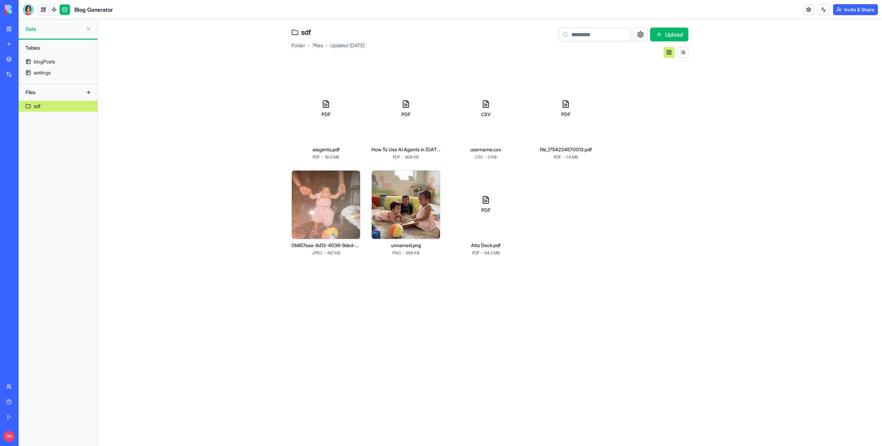
click at [471, 134] on div "CSV" at bounding box center [485, 108] width 69 height 69
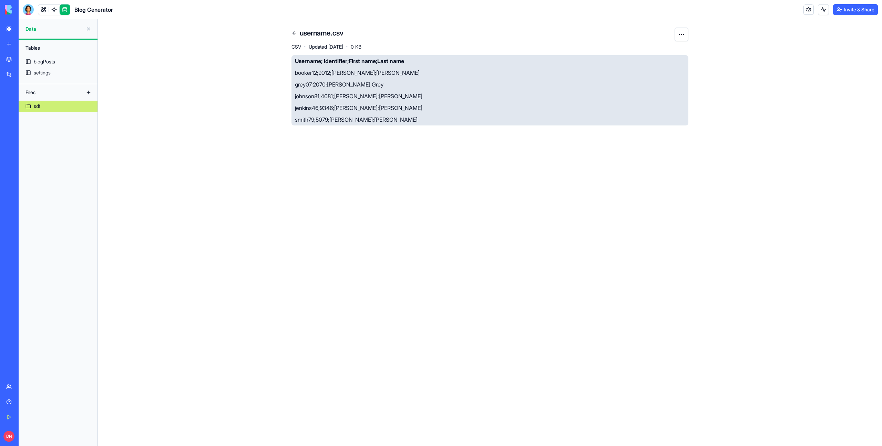
click at [295, 29] on link at bounding box center [294, 33] width 11 height 11
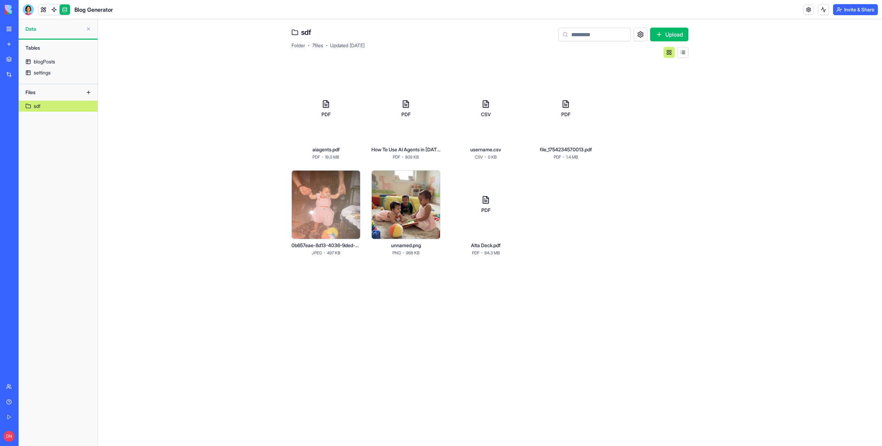
click at [556, 136] on div "PDF" at bounding box center [565, 108] width 69 height 69
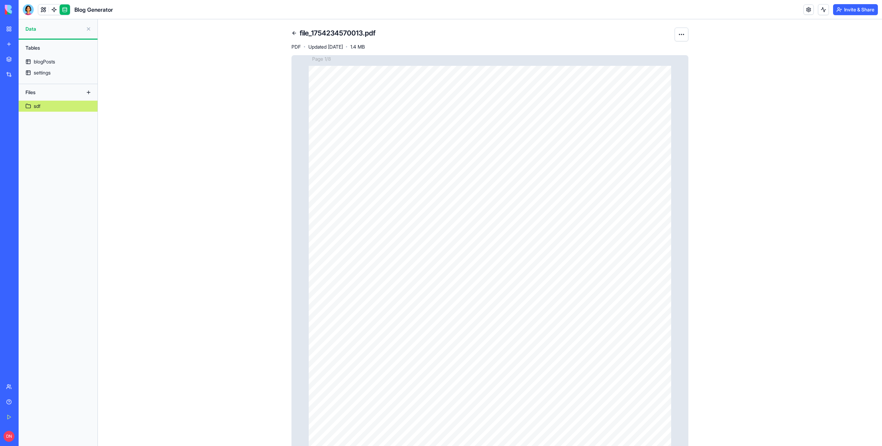
click at [294, 31] on link at bounding box center [294, 33] width 11 height 11
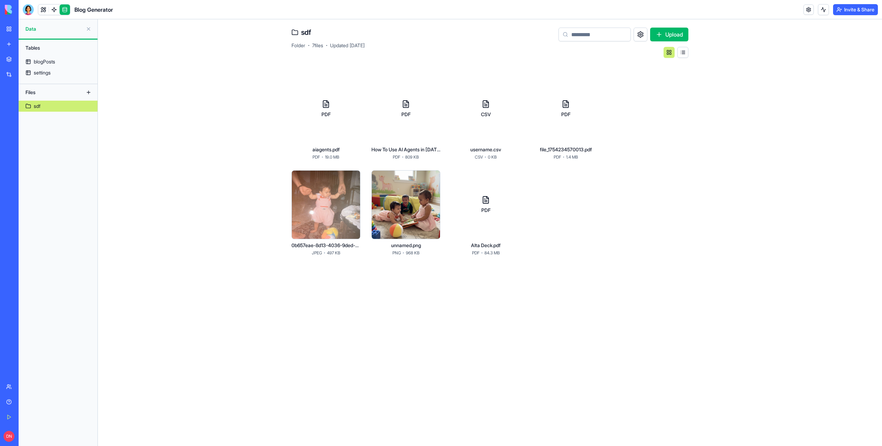
click at [676, 37] on button "Upload" at bounding box center [669, 35] width 38 height 14
click at [684, 34] on button "Upload" at bounding box center [669, 35] width 38 height 14
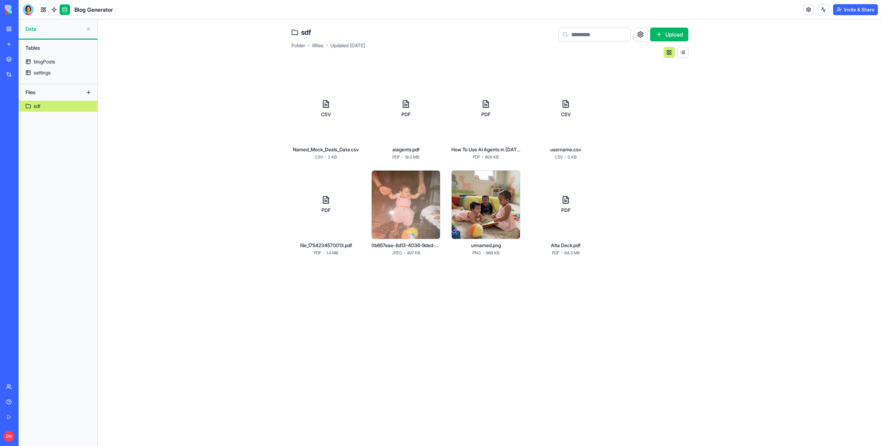
click at [341, 129] on div "CSV" at bounding box center [325, 108] width 69 height 69
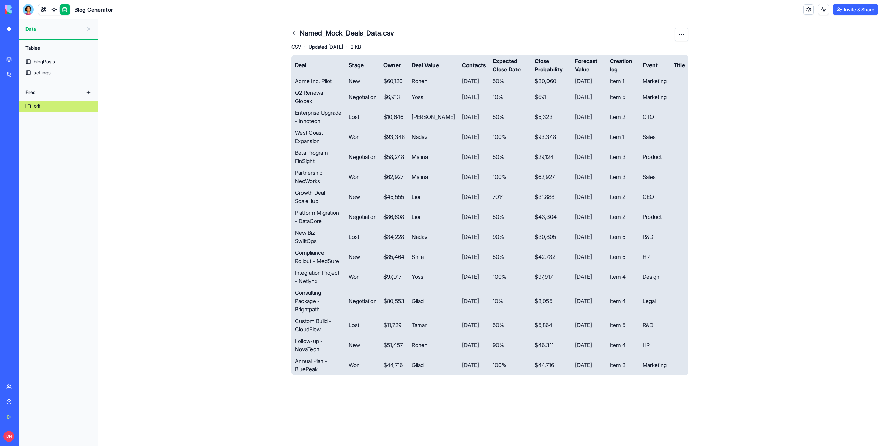
click at [295, 34] on link at bounding box center [294, 33] width 11 height 11
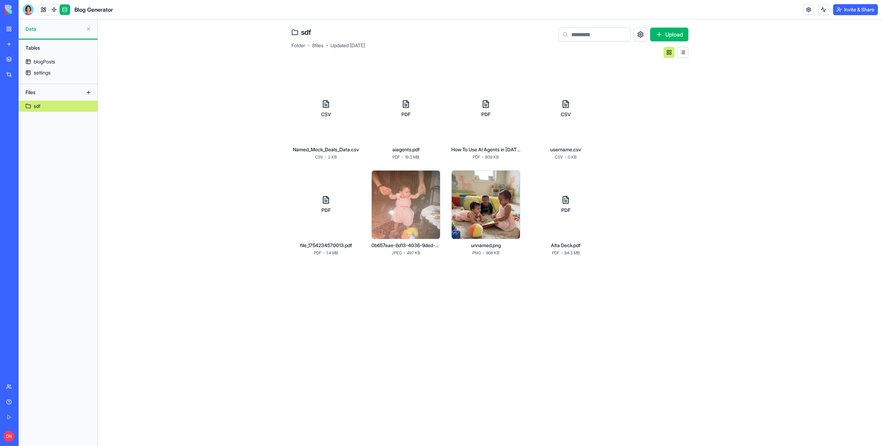
click at [308, 109] on div "CSV" at bounding box center [325, 108] width 69 height 69
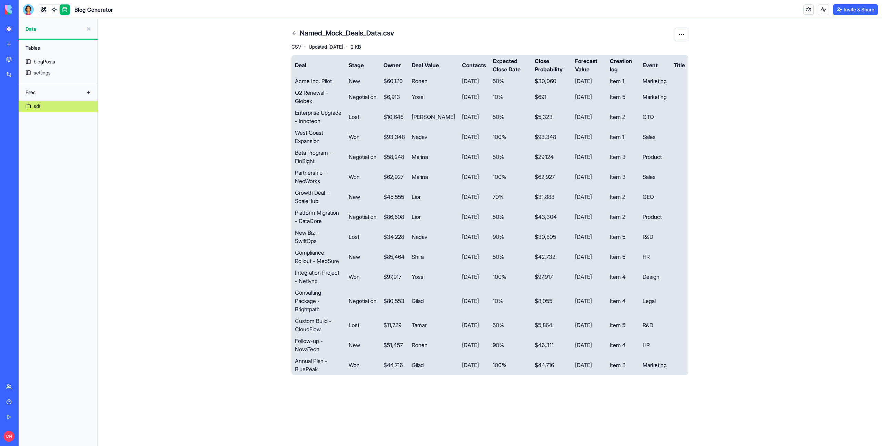
click at [297, 30] on link at bounding box center [294, 33] width 11 height 11
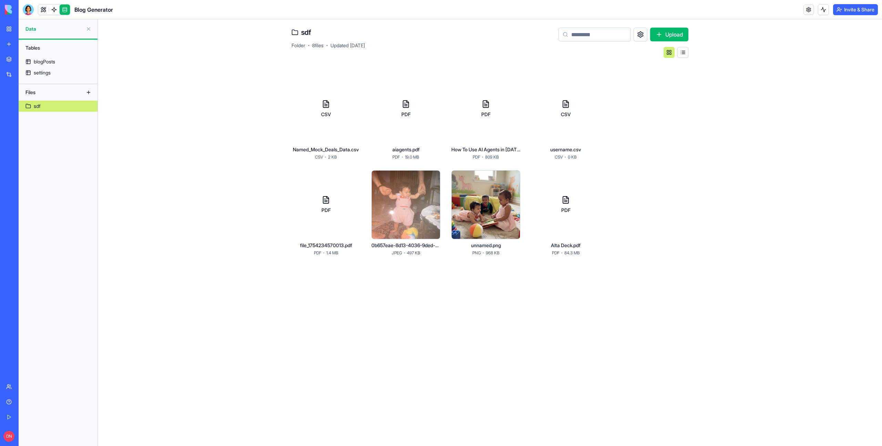
click at [672, 30] on button "Upload" at bounding box center [669, 35] width 38 height 14
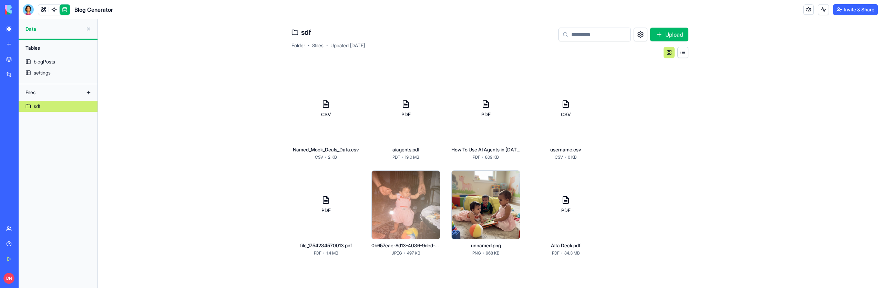
click at [328, 128] on div "CSV" at bounding box center [325, 108] width 69 height 69
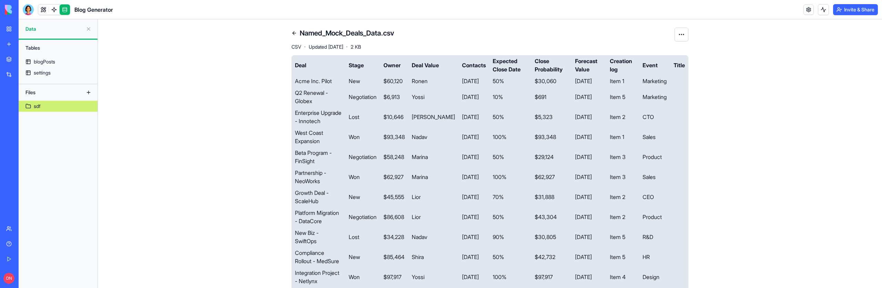
click at [294, 32] on link at bounding box center [294, 33] width 11 height 11
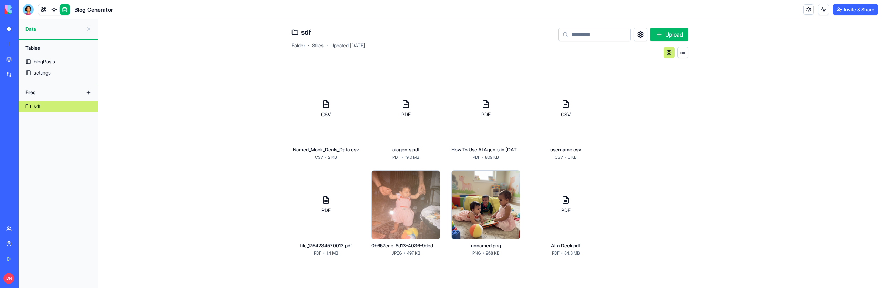
click at [557, 127] on div "CSV" at bounding box center [565, 108] width 69 height 69
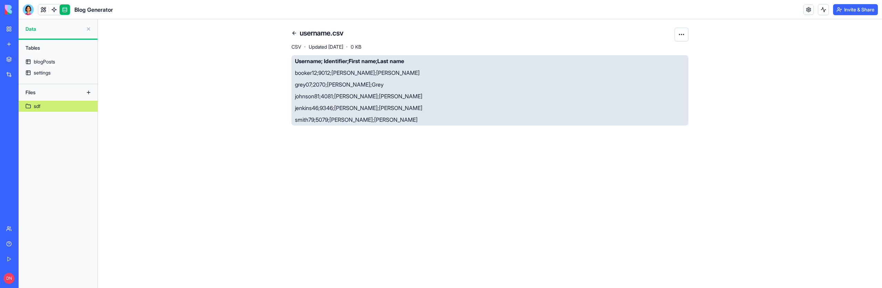
click at [292, 32] on link at bounding box center [294, 33] width 11 height 11
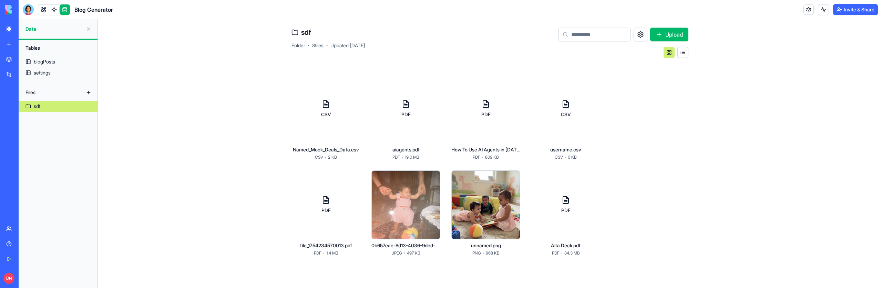
click at [420, 105] on div "PDF" at bounding box center [405, 108] width 69 height 69
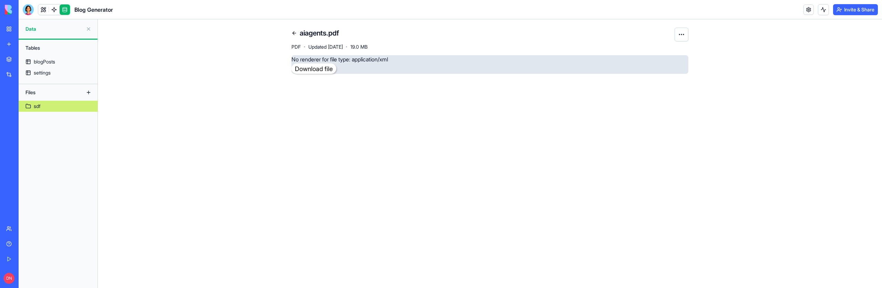
click at [294, 31] on link at bounding box center [294, 33] width 11 height 11
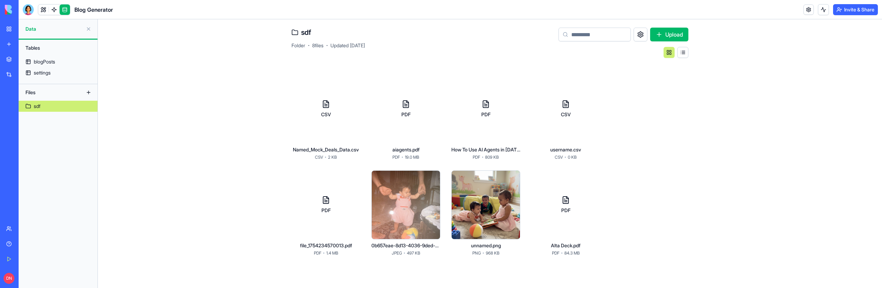
click at [495, 112] on div "PDF" at bounding box center [486, 114] width 22 height 7
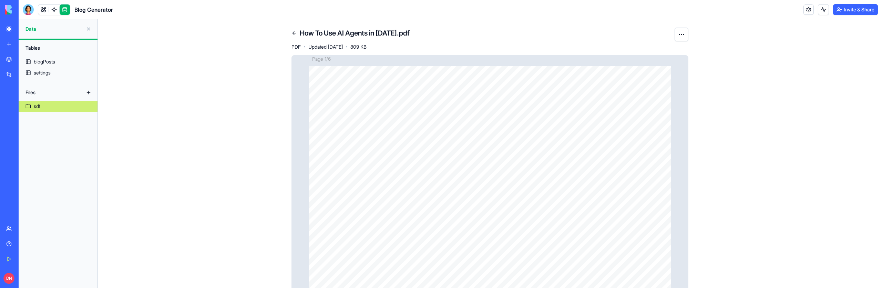
click at [290, 35] on link at bounding box center [294, 33] width 11 height 11
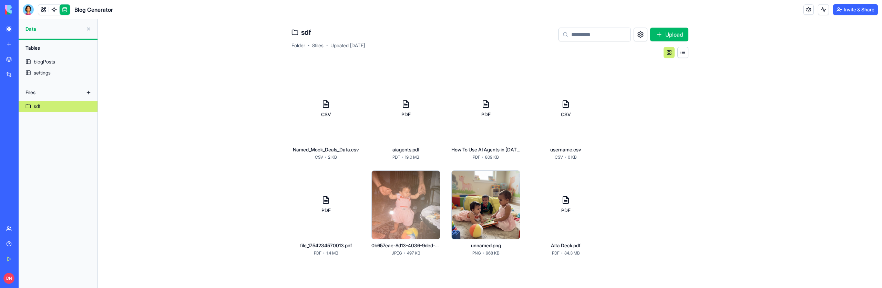
click at [583, 197] on div "PDF" at bounding box center [565, 204] width 69 height 69
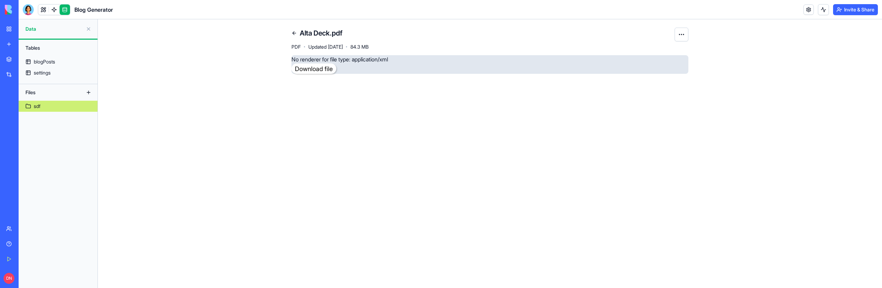
click at [294, 36] on link at bounding box center [294, 33] width 11 height 11
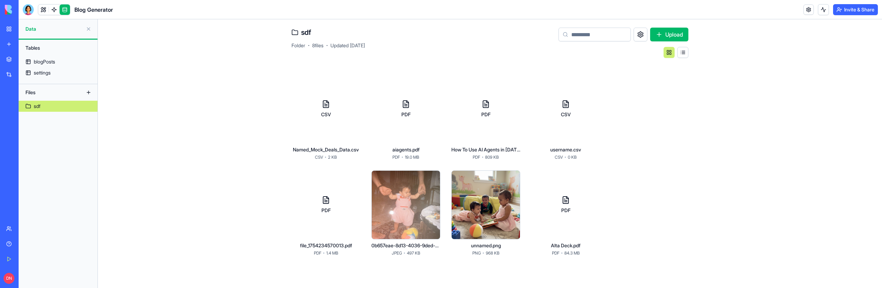
click at [59, 79] on div "Tables blogPosts settings Files sdf" at bounding box center [58, 164] width 79 height 248
click at [59, 76] on link "settings" at bounding box center [58, 72] width 79 height 11
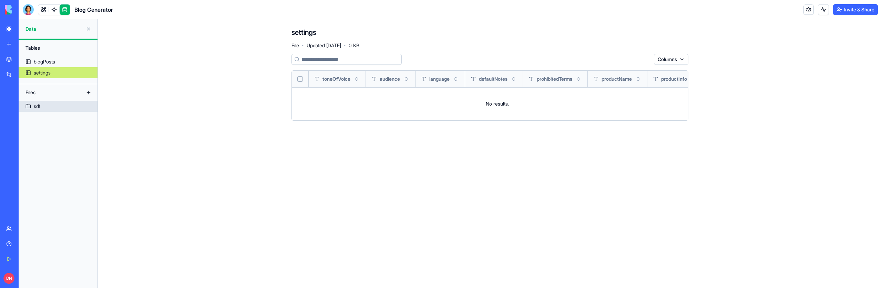
click at [58, 103] on link "sdf" at bounding box center [58, 106] width 79 height 11
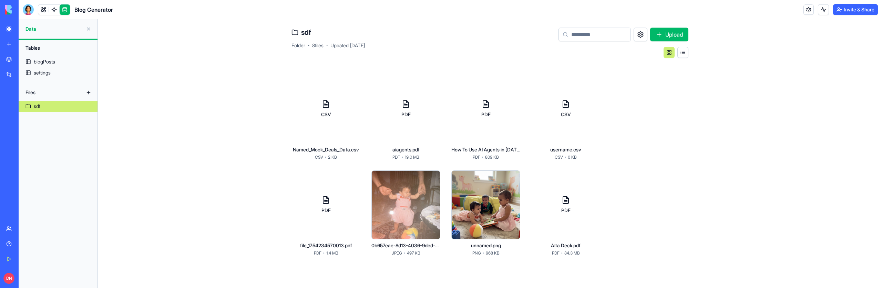
click at [685, 51] on button at bounding box center [682, 52] width 11 height 11
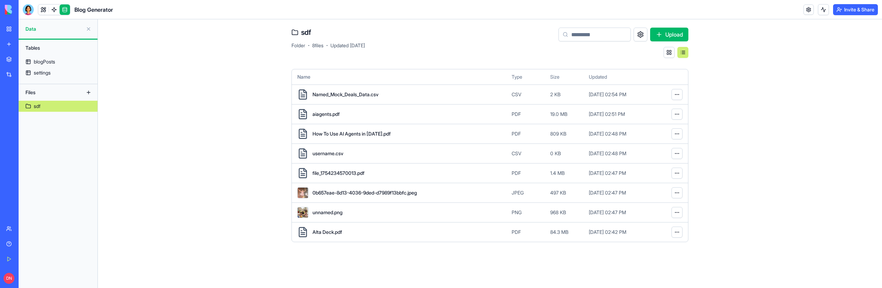
click at [669, 50] on button at bounding box center [669, 52] width 11 height 11
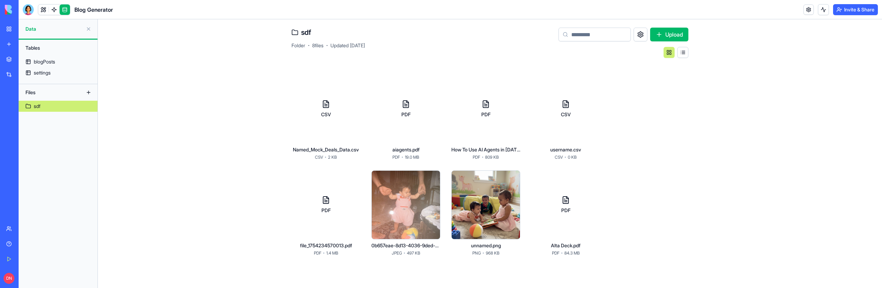
click at [680, 53] on button at bounding box center [682, 52] width 11 height 11
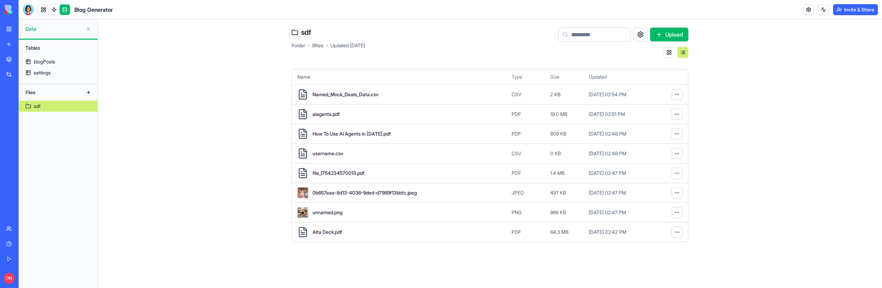
click at [673, 54] on button at bounding box center [669, 52] width 11 height 11
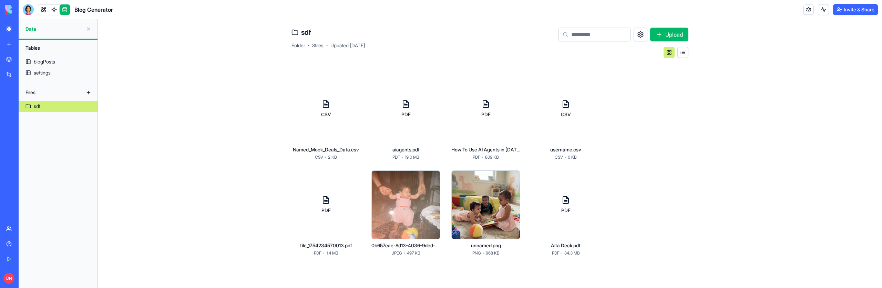
click at [683, 57] on button at bounding box center [682, 52] width 11 height 11
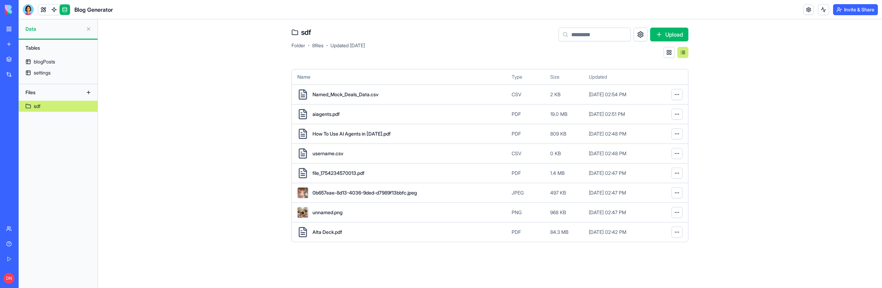
click at [669, 55] on button at bounding box center [669, 52] width 11 height 11
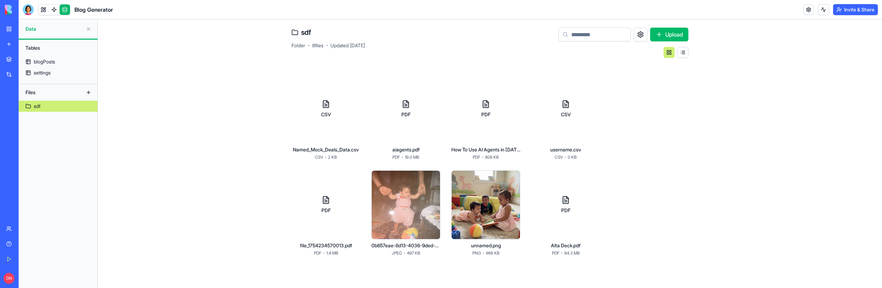
click at [353, 124] on div "CSV" at bounding box center [325, 108] width 69 height 69
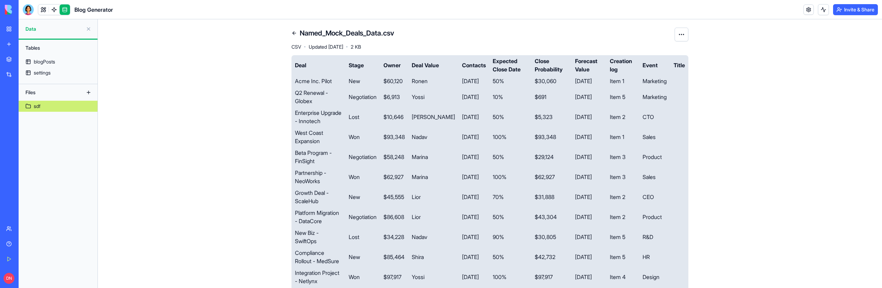
click at [297, 32] on link at bounding box center [294, 33] width 11 height 11
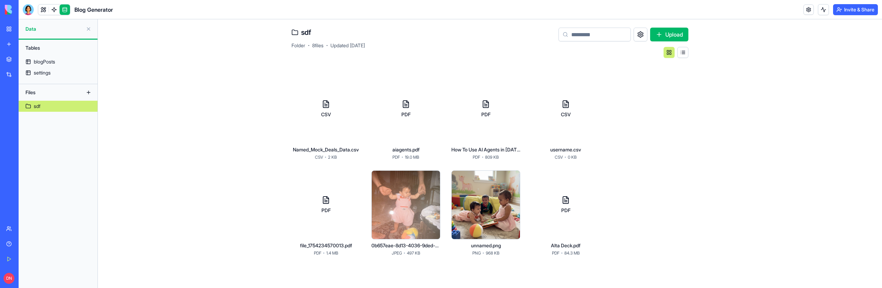
click at [332, 125] on div "CSV" at bounding box center [325, 108] width 69 height 69
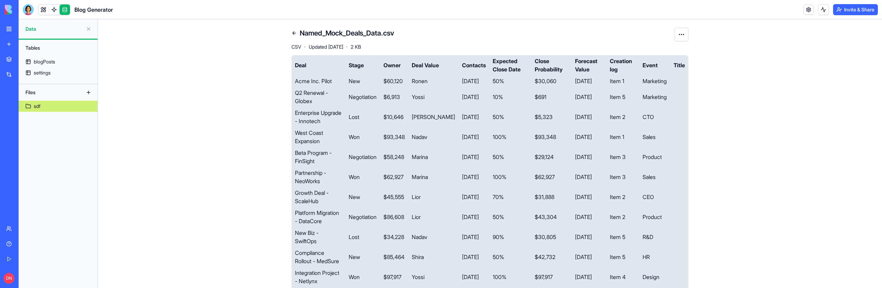
click at [688, 42] on div at bounding box center [682, 39] width 14 height 22
click at [682, 35] on html "BETA My Workspace New app Marketplace Integrations Recent AI Blog Generator Pro…" at bounding box center [441, 144] width 882 height 288
click at [674, 49] on span "Download" at bounding box center [668, 50] width 22 height 7
click at [297, 32] on link at bounding box center [294, 33] width 11 height 11
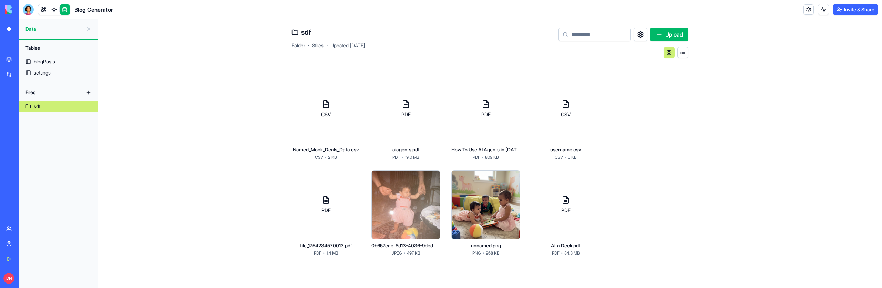
click at [346, 136] on div "CSV" at bounding box center [325, 108] width 69 height 69
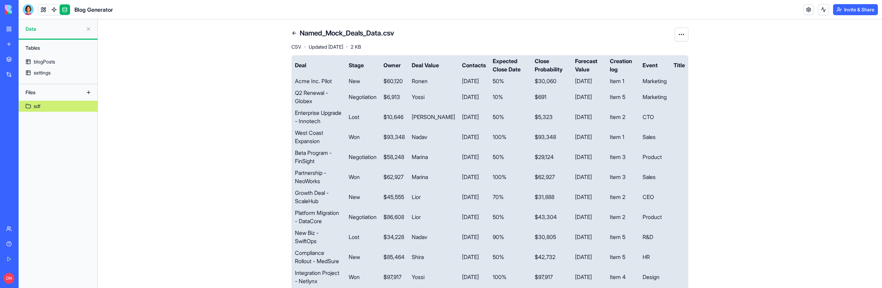
click at [292, 30] on link at bounding box center [294, 33] width 11 height 11
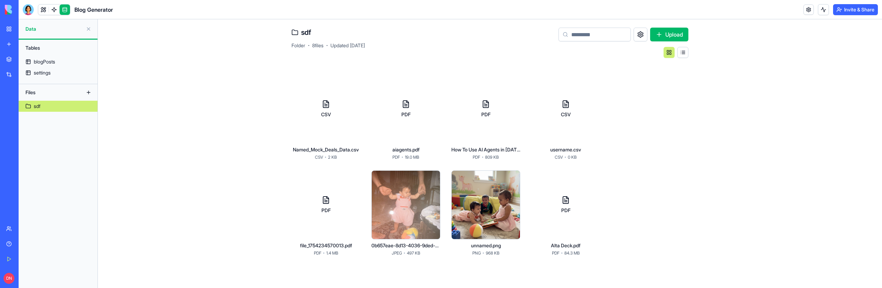
click at [675, 32] on button "Upload" at bounding box center [669, 35] width 38 height 14
click at [561, 226] on div "PDF" at bounding box center [565, 204] width 69 height 69
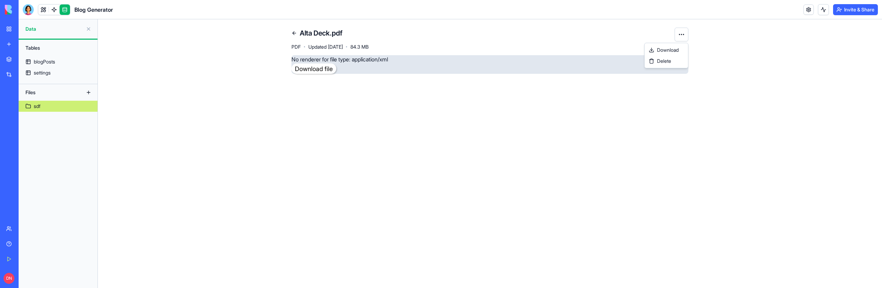
click at [678, 35] on html "BETA My Workspace New app Marketplace Integrations Recent AI Blog Generator Pro…" at bounding box center [441, 144] width 882 height 288
click at [671, 47] on span "Download" at bounding box center [668, 50] width 22 height 7
